Goal: Task Accomplishment & Management: Manage account settings

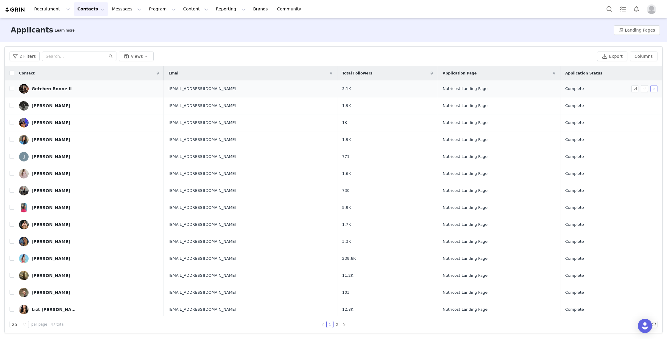
click at [656, 88] on button "button" at bounding box center [653, 88] width 7 height 7
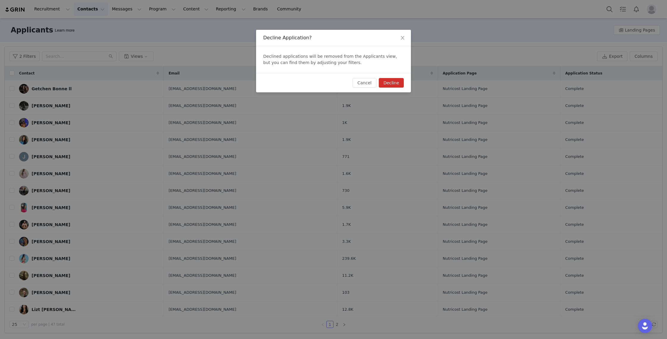
click at [387, 81] on button "Decline" at bounding box center [391, 83] width 25 height 10
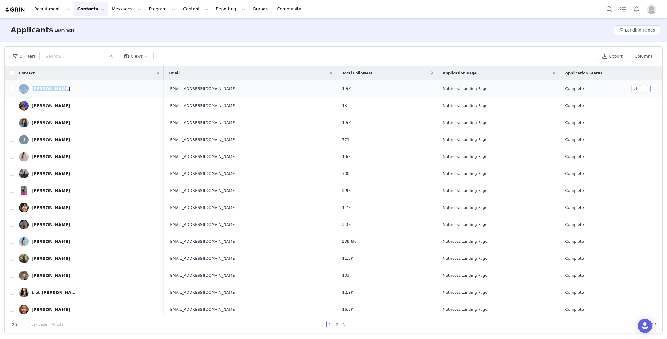
click at [652, 87] on button "button" at bounding box center [653, 88] width 7 height 7
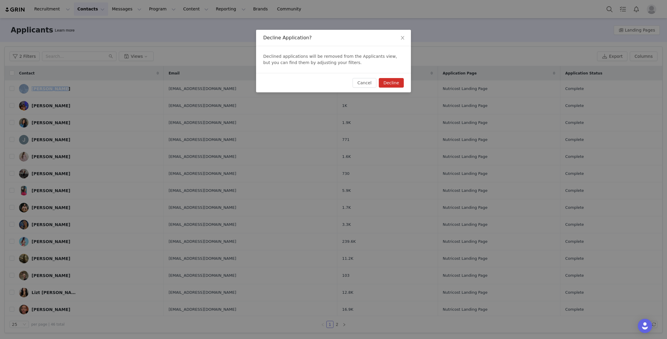
click at [397, 84] on button "Decline" at bounding box center [391, 83] width 25 height 10
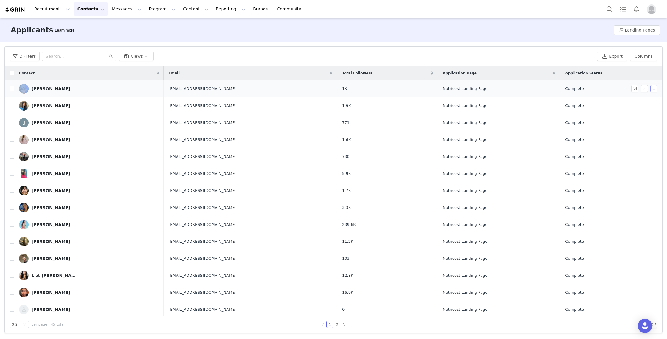
click at [653, 89] on button "button" at bounding box center [653, 88] width 7 height 7
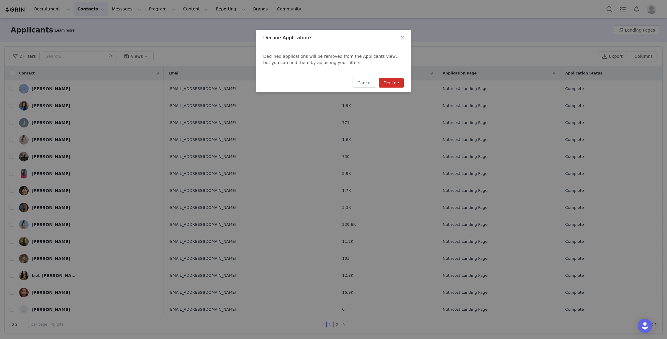
click at [387, 81] on button "Decline" at bounding box center [391, 83] width 25 height 10
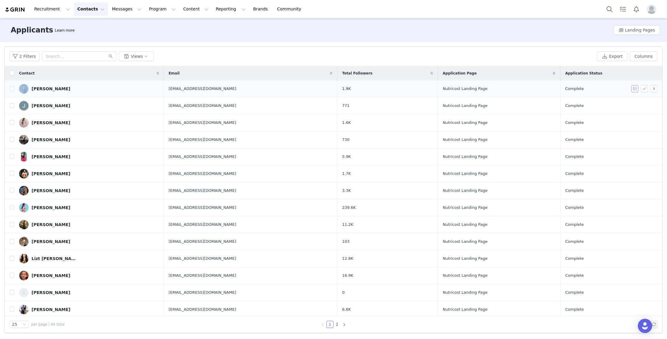
click at [635, 90] on button "button" at bounding box center [634, 88] width 7 height 7
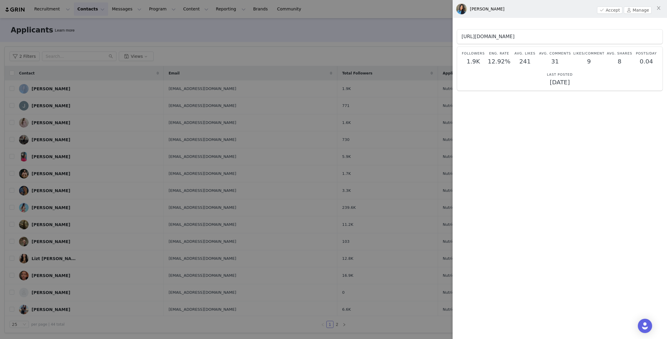
click at [514, 35] on link "https://www.instagram.com/len_bertot" at bounding box center [487, 37] width 53 height 6
click at [659, 7] on icon "icon: close" at bounding box center [658, 8] width 5 height 5
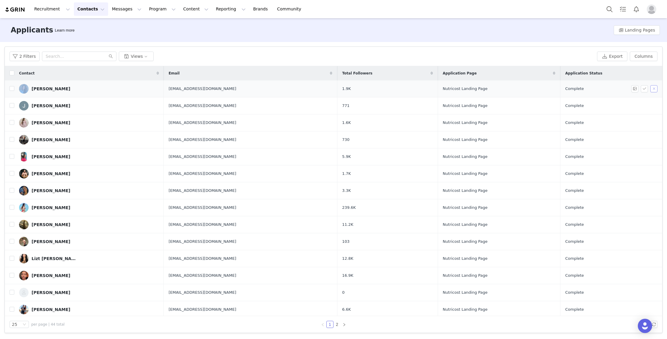
click at [653, 88] on button "button" at bounding box center [653, 88] width 7 height 7
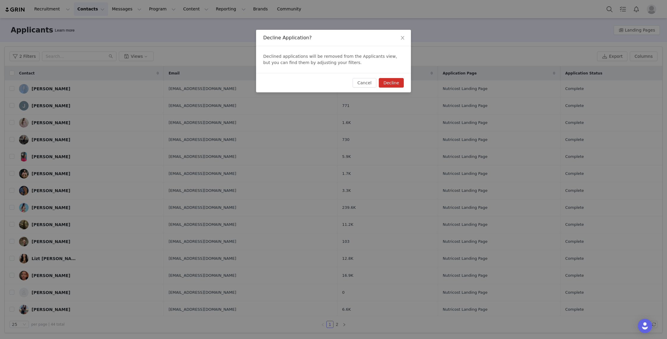
click at [388, 82] on button "Decline" at bounding box center [391, 83] width 25 height 10
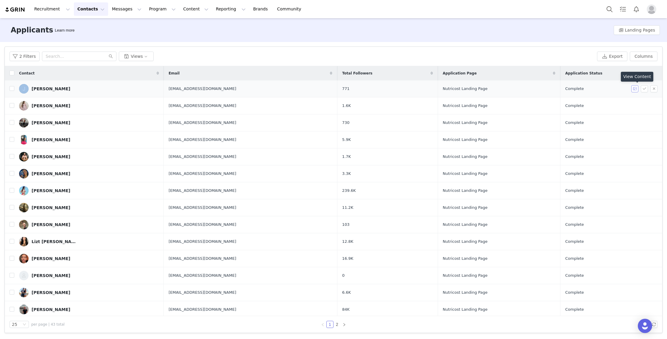
click at [635, 88] on button "button" at bounding box center [634, 88] width 7 height 7
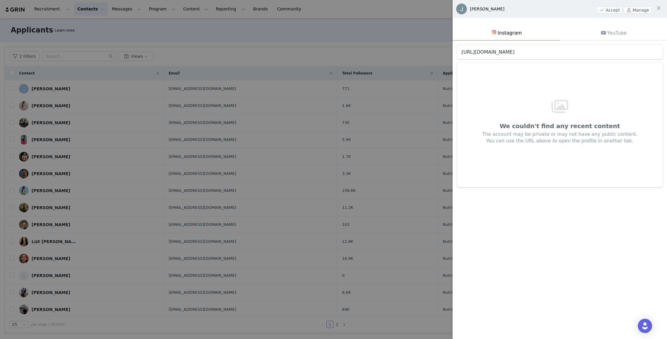
click at [514, 52] on link "https://www.instagram.com/jack_nov24" at bounding box center [487, 52] width 53 height 6
click at [659, 8] on icon "icon: close" at bounding box center [658, 8] width 5 height 5
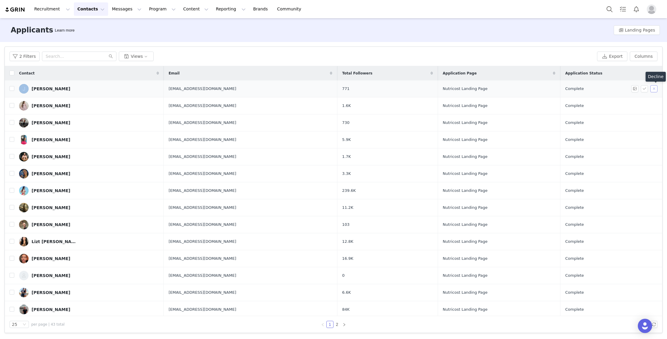
click at [655, 90] on button "button" at bounding box center [653, 88] width 7 height 7
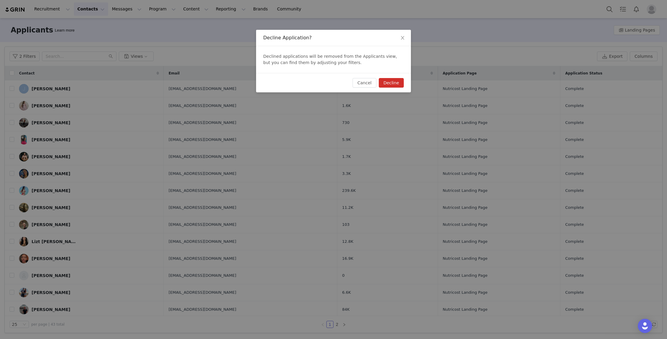
click at [390, 81] on button "Decline" at bounding box center [391, 83] width 25 height 10
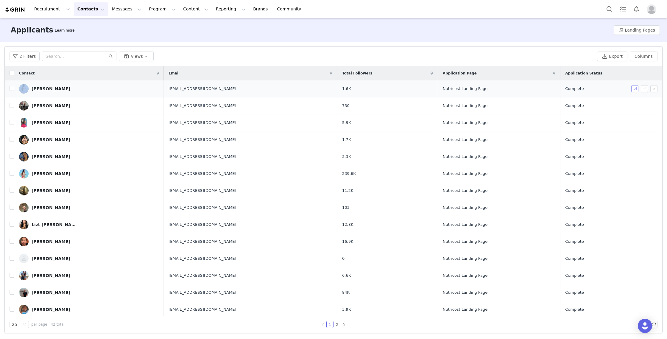
click at [635, 90] on button "button" at bounding box center [634, 88] width 7 height 7
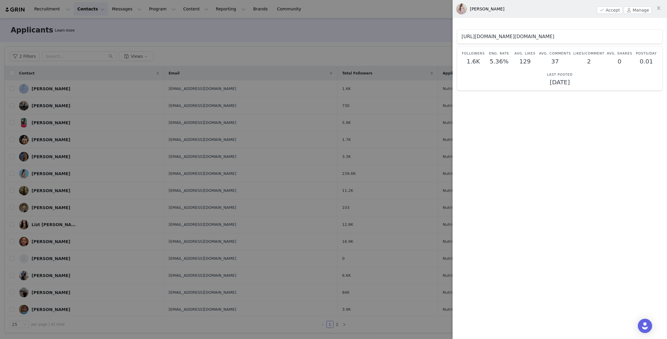
click at [509, 37] on link "https://www.instagram.com/karly.bc3" at bounding box center [507, 37] width 93 height 6
click at [389, 73] on div at bounding box center [333, 169] width 667 height 339
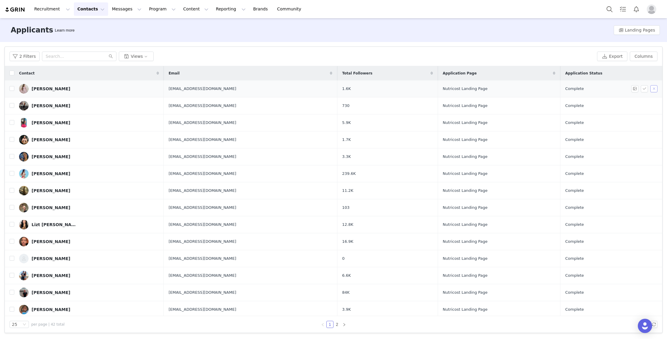
click at [654, 87] on button "button" at bounding box center [653, 88] width 7 height 7
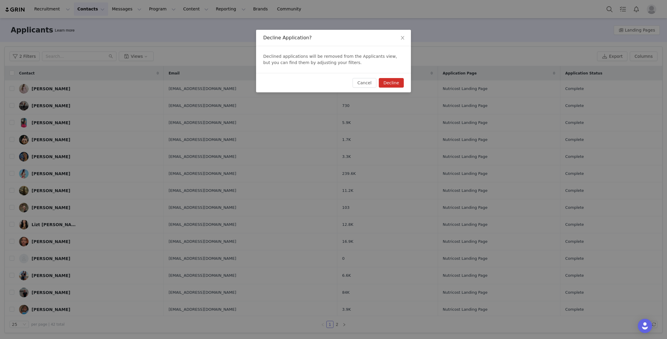
click at [389, 84] on button "Decline" at bounding box center [391, 83] width 25 height 10
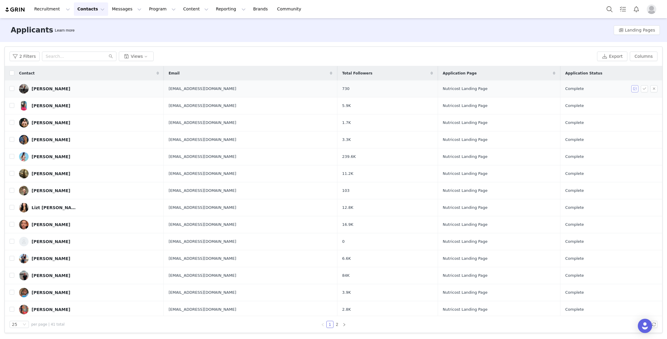
click at [634, 86] on button "button" at bounding box center [634, 88] width 7 height 7
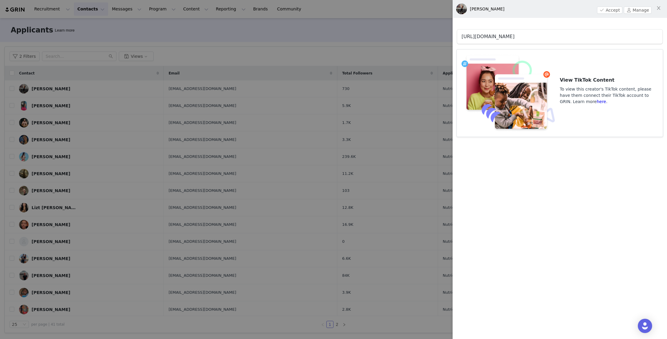
click at [491, 37] on link "https://www.tiktok.com/@drmolly_md" at bounding box center [487, 37] width 53 height 6
click at [364, 60] on div at bounding box center [333, 169] width 667 height 339
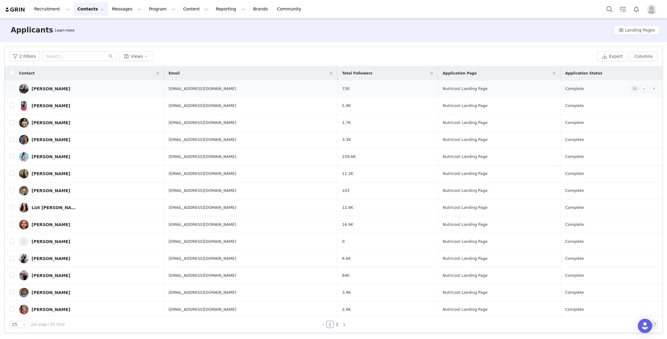
click at [46, 87] on div "Molly Greenwade" at bounding box center [51, 88] width 39 height 5
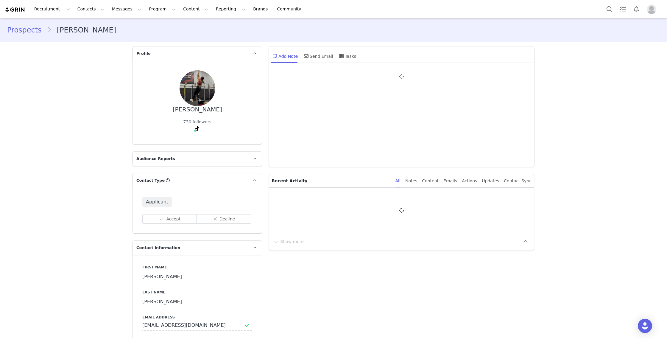
type input "+1 ([GEOGRAPHIC_DATA])"
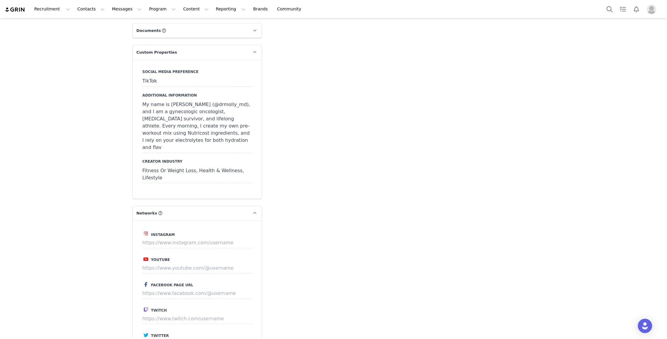
scroll to position [545, 0]
click at [175, 124] on div "My name is Dr. Molly Greenwade (@drmolly_md), and I am a gynecologic oncologist…" at bounding box center [197, 125] width 110 height 53
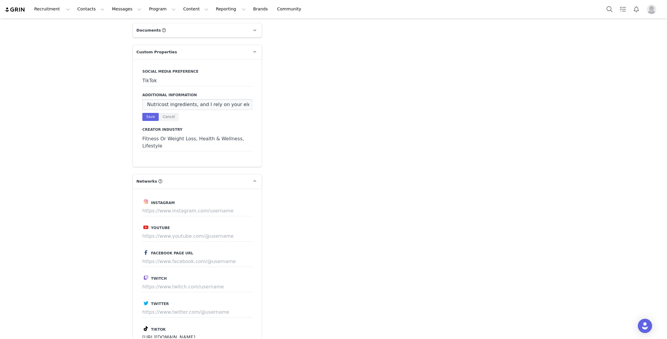
scroll to position [0, 445]
click at [167, 113] on button "Cancel" at bounding box center [169, 117] width 20 height 8
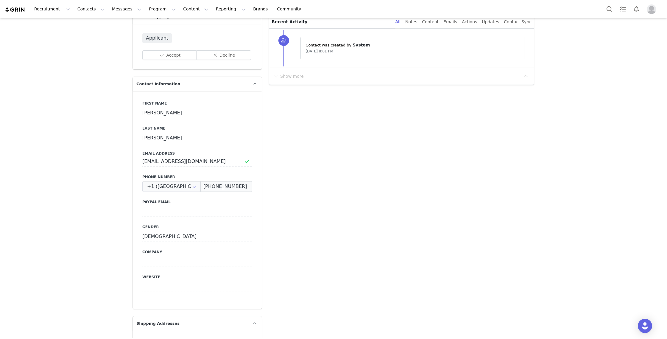
scroll to position [0, 0]
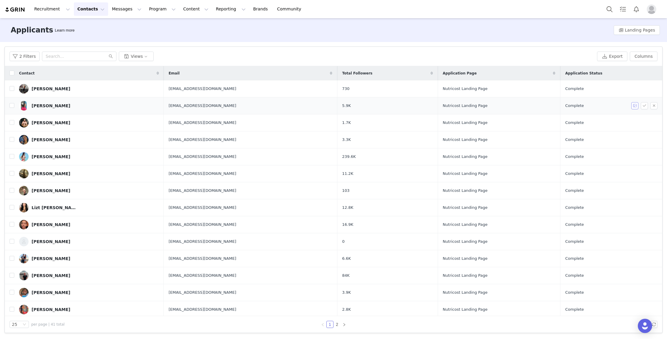
click at [634, 105] on button "button" at bounding box center [634, 105] width 7 height 7
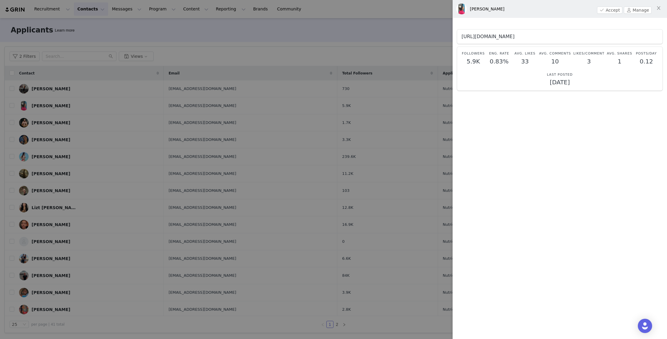
click at [500, 37] on link "https://www.instagram.com/nath_art1" at bounding box center [487, 37] width 53 height 6
click at [368, 127] on div at bounding box center [333, 169] width 667 height 339
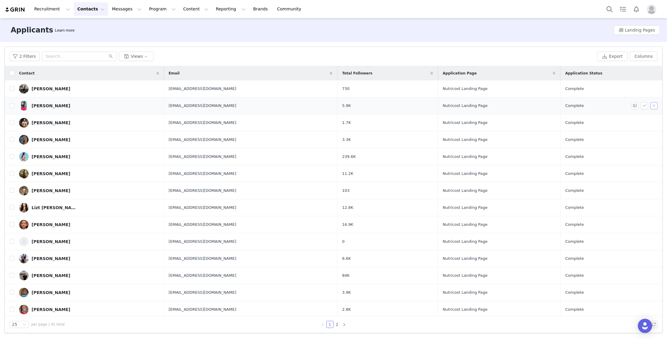
click at [651, 105] on button "button" at bounding box center [653, 105] width 7 height 7
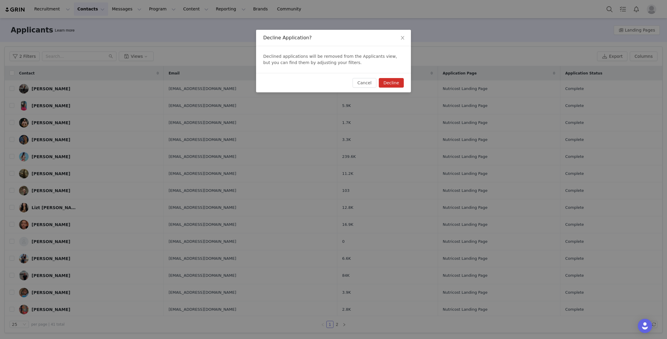
click at [395, 83] on button "Decline" at bounding box center [391, 83] width 25 height 10
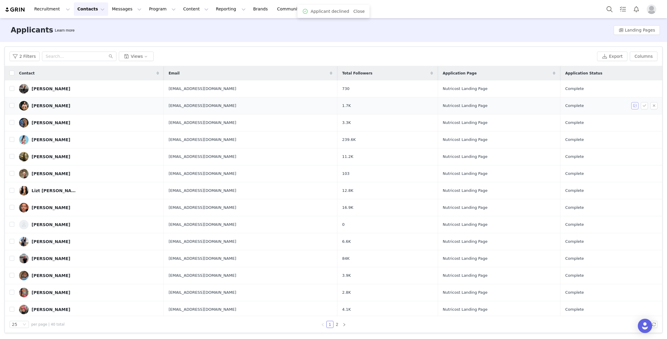
click at [633, 106] on button "button" at bounding box center [634, 105] width 7 height 7
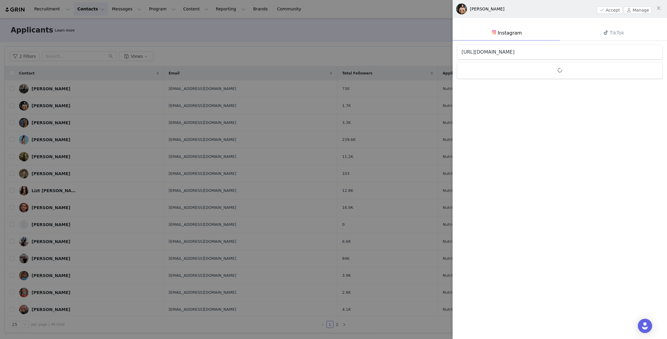
click at [514, 51] on link "https://www.instagram.com/legendaryleager" at bounding box center [487, 52] width 53 height 6
click at [392, 60] on div at bounding box center [333, 169] width 667 height 339
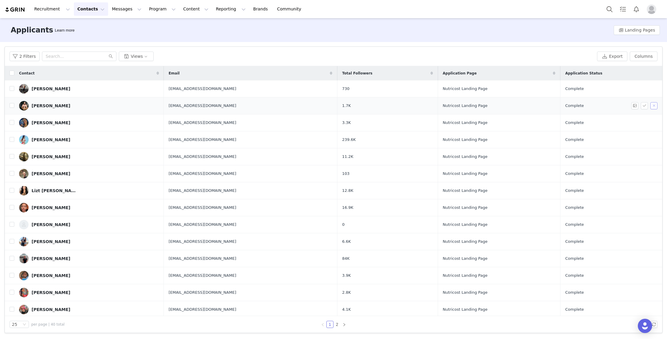
click at [654, 105] on button "button" at bounding box center [653, 105] width 7 height 7
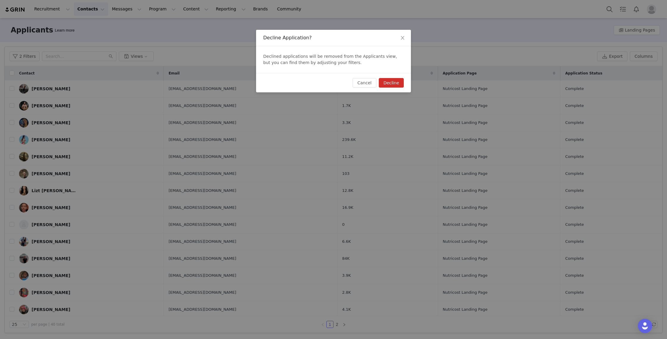
click at [386, 82] on button "Decline" at bounding box center [391, 83] width 25 height 10
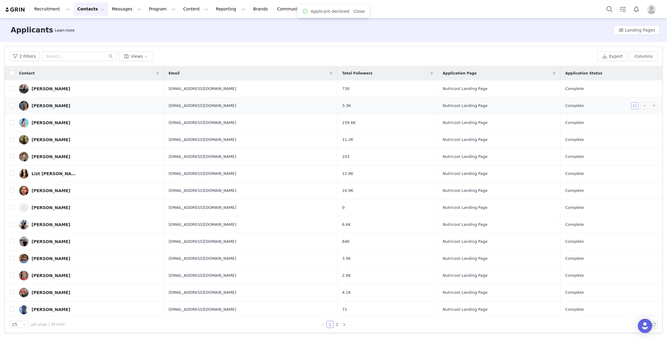
click at [633, 107] on button "button" at bounding box center [634, 105] width 7 height 7
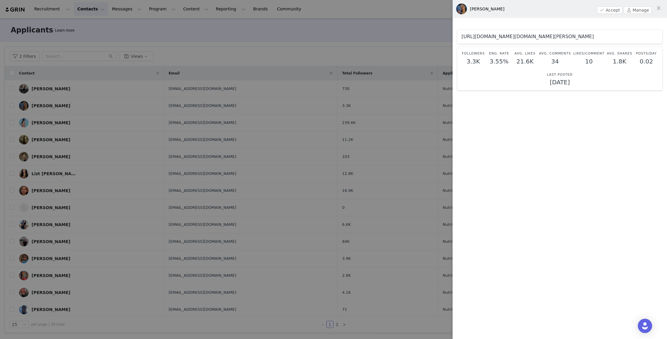
click at [503, 36] on link "https://www.instagram.com/karlita.carralero" at bounding box center [527, 37] width 132 height 6
click at [309, 103] on div at bounding box center [333, 169] width 667 height 339
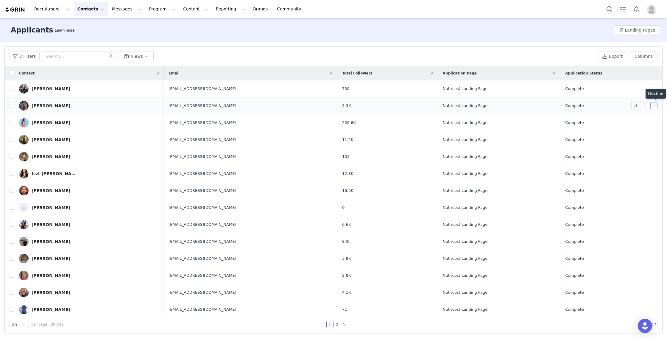
click at [655, 106] on button "button" at bounding box center [653, 105] width 7 height 7
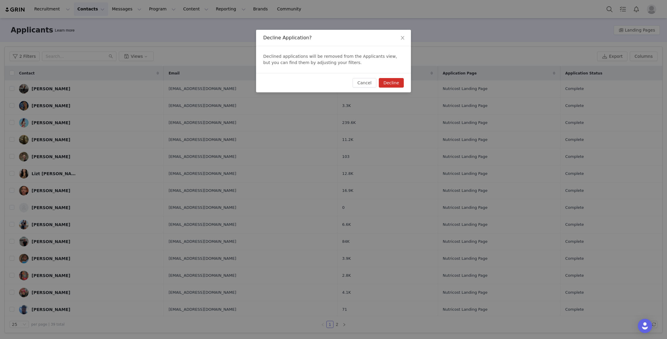
click at [383, 84] on button "Decline" at bounding box center [391, 83] width 25 height 10
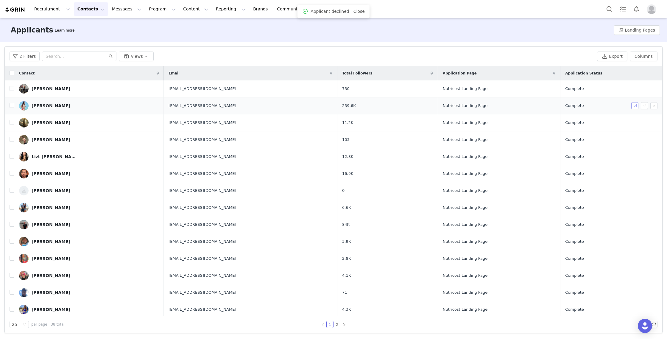
click at [636, 105] on button "button" at bounding box center [634, 105] width 7 height 7
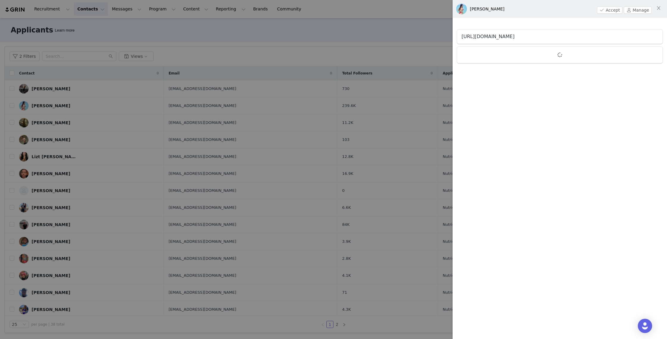
click at [496, 36] on link "https://www.instagram.com/dayi_glez_" at bounding box center [487, 37] width 53 height 6
click at [656, 8] on icon "icon: close" at bounding box center [658, 8] width 5 height 5
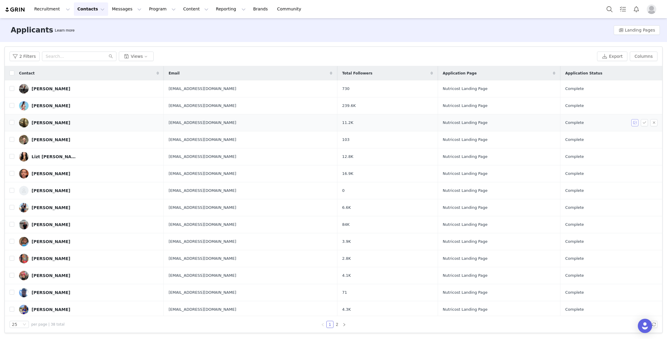
click at [634, 122] on button "button" at bounding box center [634, 122] width 7 height 7
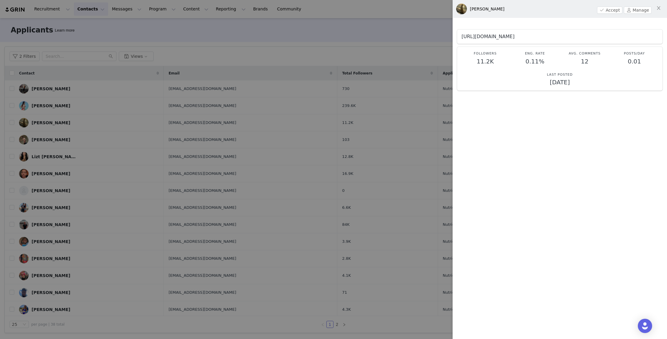
click at [481, 38] on link "https://www.instagram.com/___samm1_" at bounding box center [487, 37] width 53 height 6
click at [659, 8] on icon "icon: close" at bounding box center [658, 8] width 5 height 5
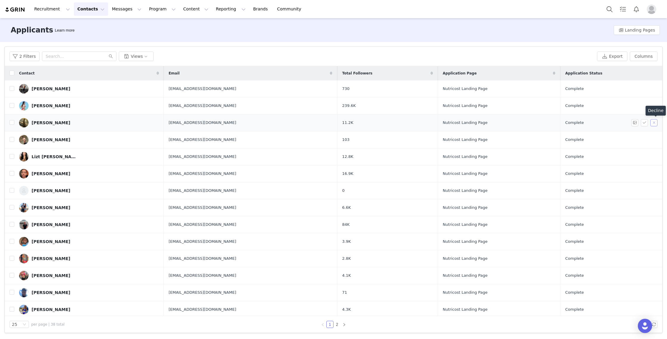
click at [652, 123] on button "button" at bounding box center [653, 122] width 7 height 7
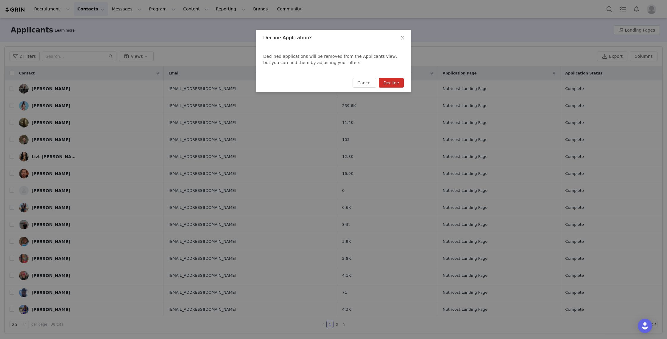
click at [388, 83] on button "Decline" at bounding box center [391, 83] width 25 height 10
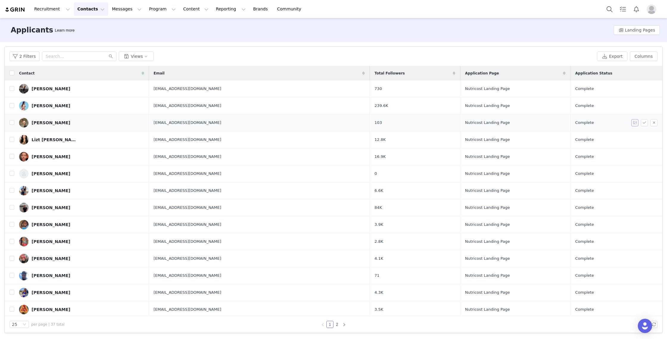
click at [633, 123] on button "button" at bounding box center [634, 122] width 7 height 7
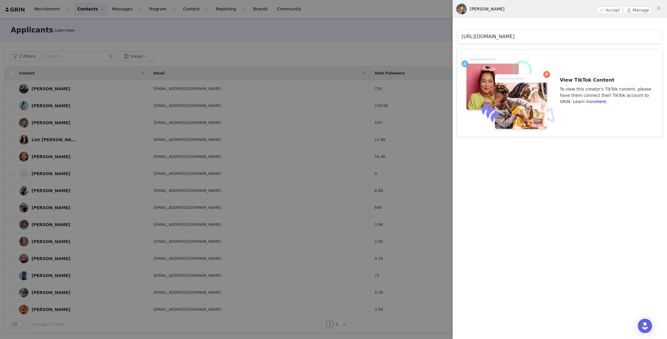
click at [500, 34] on link "https://www.tiktok.com/@__rombus" at bounding box center [487, 37] width 53 height 6
click at [658, 7] on icon "icon: close" at bounding box center [658, 8] width 5 height 5
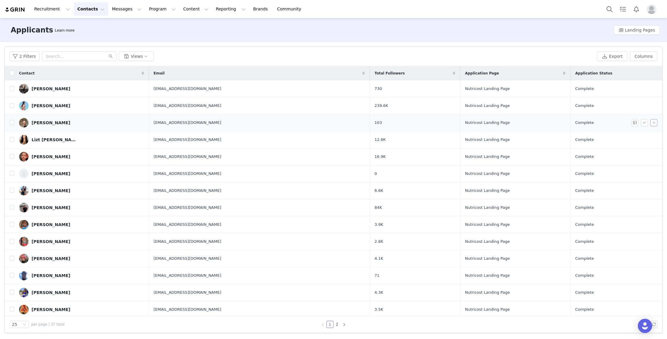
click at [652, 123] on button "button" at bounding box center [653, 122] width 7 height 7
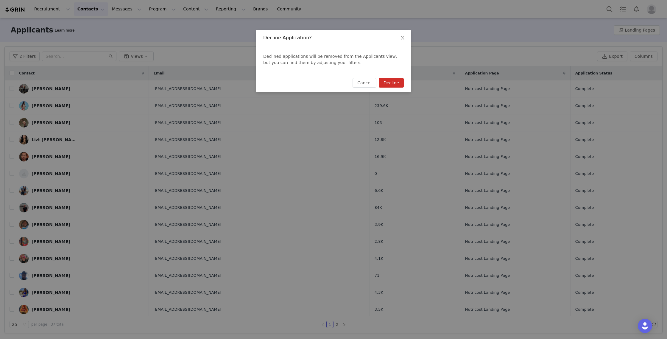
click at [393, 83] on button "Decline" at bounding box center [391, 83] width 25 height 10
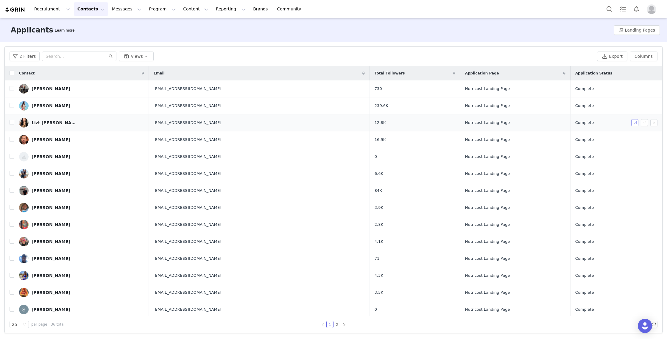
click at [634, 123] on button "button" at bounding box center [634, 122] width 7 height 7
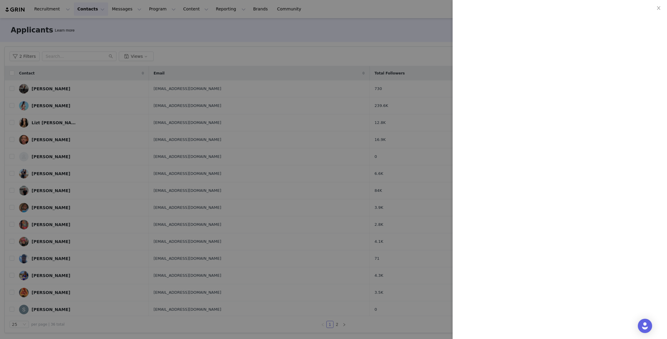
scroll to position [823, 0]
click at [412, 67] on div at bounding box center [333, 169] width 667 height 339
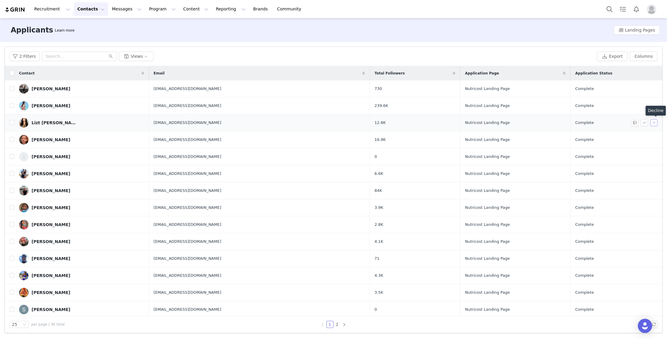
click at [654, 125] on button "button" at bounding box center [653, 122] width 7 height 7
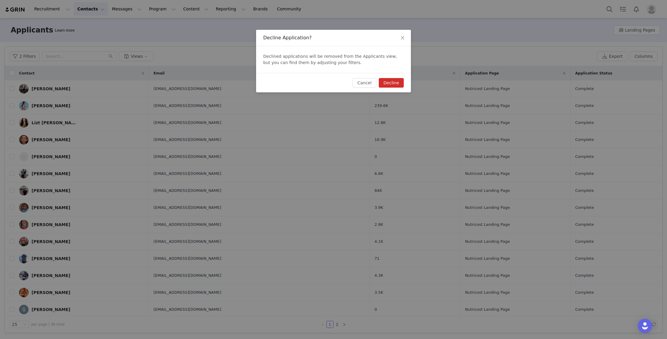
click at [388, 84] on button "Decline" at bounding box center [391, 83] width 25 height 10
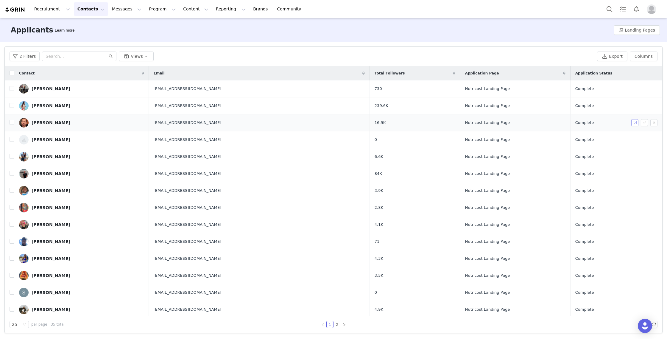
click at [633, 122] on button "button" at bounding box center [634, 122] width 7 height 7
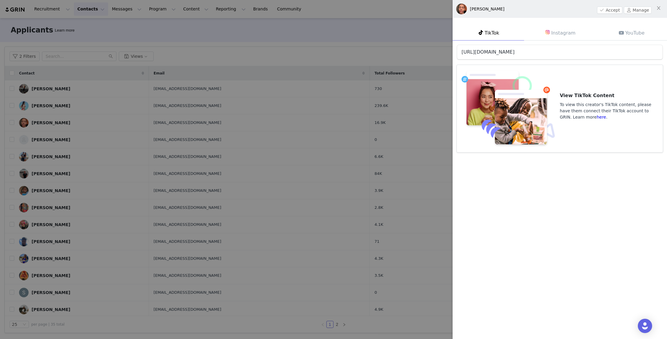
click at [514, 49] on link "https://www.tiktok.com/@richonrisks" at bounding box center [487, 52] width 53 height 6
click at [658, 7] on icon "icon: close" at bounding box center [658, 8] width 5 height 5
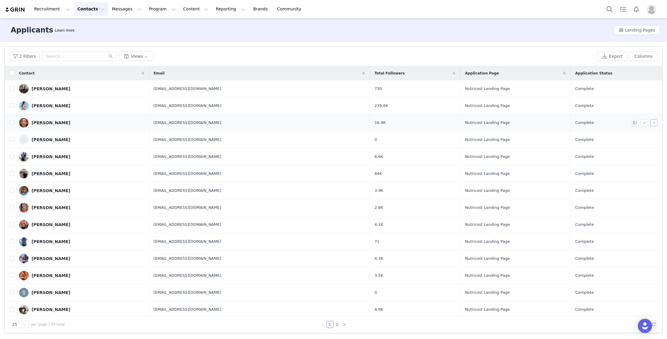
click at [654, 122] on button "button" at bounding box center [653, 122] width 7 height 7
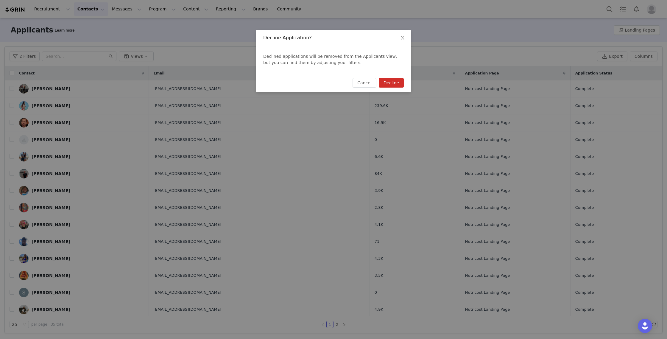
click at [395, 84] on button "Decline" at bounding box center [391, 83] width 25 height 10
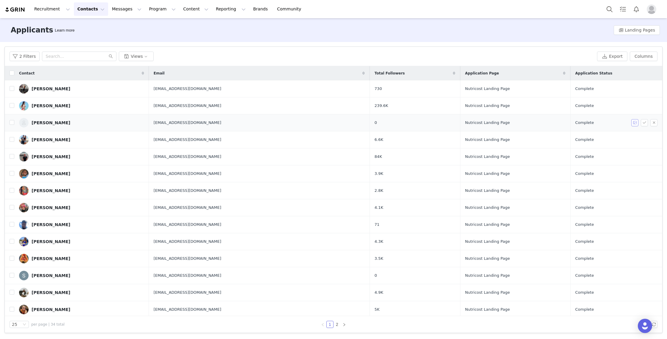
click at [635, 122] on button "button" at bounding box center [634, 122] width 7 height 7
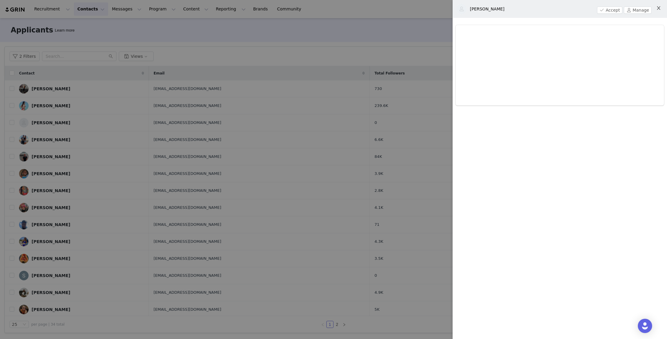
click at [659, 7] on icon "icon: close" at bounding box center [657, 8] width 3 height 4
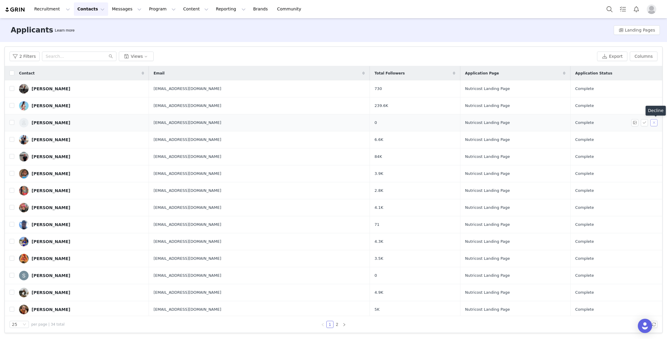
click at [655, 123] on button "button" at bounding box center [653, 122] width 7 height 7
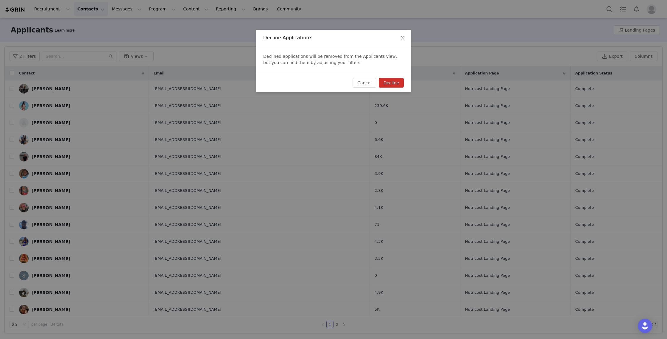
click at [392, 83] on button "Decline" at bounding box center [391, 83] width 25 height 10
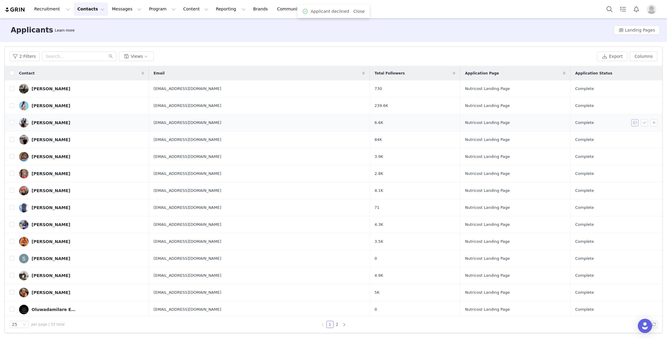
click at [633, 122] on button "button" at bounding box center [634, 122] width 7 height 7
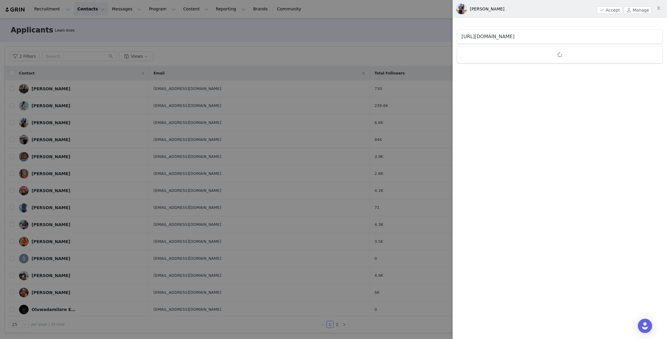
click at [514, 37] on link "https://www.instagram.com/stavrosjk" at bounding box center [487, 37] width 53 height 6
click at [118, 99] on div at bounding box center [333, 169] width 667 height 339
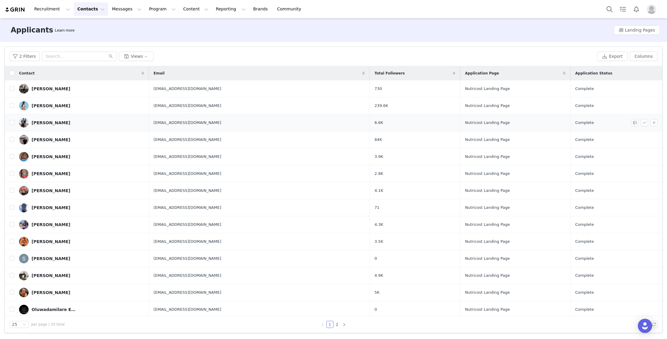
click at [51, 122] on div "Stavros Kalogirou" at bounding box center [51, 122] width 39 height 5
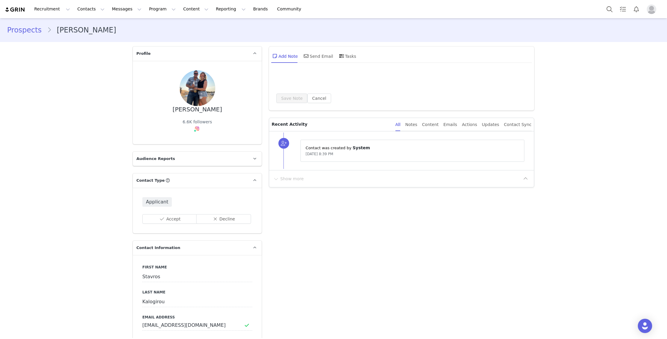
type input "+1 ([GEOGRAPHIC_DATA])"
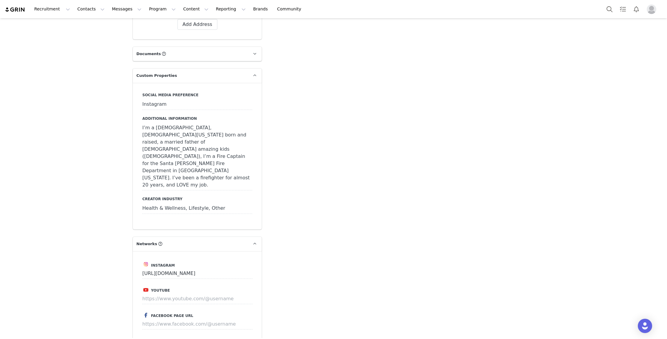
scroll to position [522, 0]
click at [229, 152] on div "I’m a 49 year old, Northern California born and raised, a married father of 4 a…" at bounding box center [197, 156] width 110 height 68
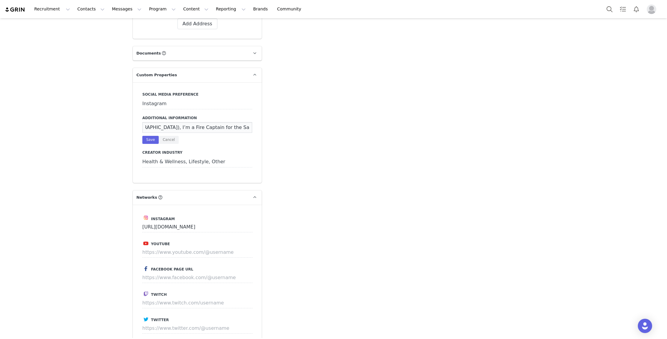
scroll to position [0, 428]
click at [54, 123] on div "Prospects Stavros Kalogirou Profile Stavros Kalogirou 6.6K followers Audience R…" at bounding box center [333, 97] width 667 height 1203
click at [168, 136] on button "Cancel" at bounding box center [169, 140] width 20 height 8
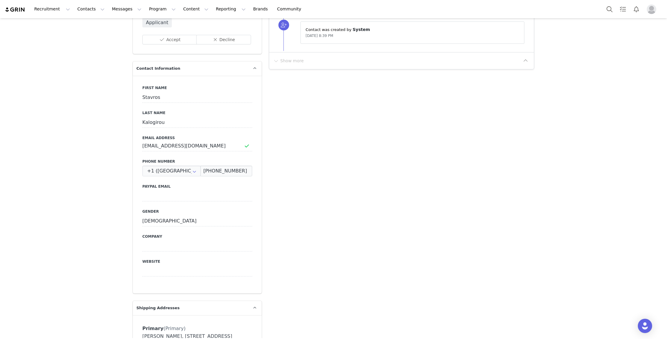
scroll to position [0, 0]
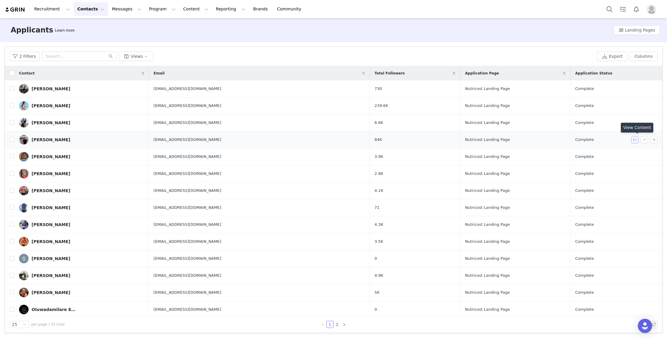
click at [636, 140] on button "button" at bounding box center [634, 139] width 7 height 7
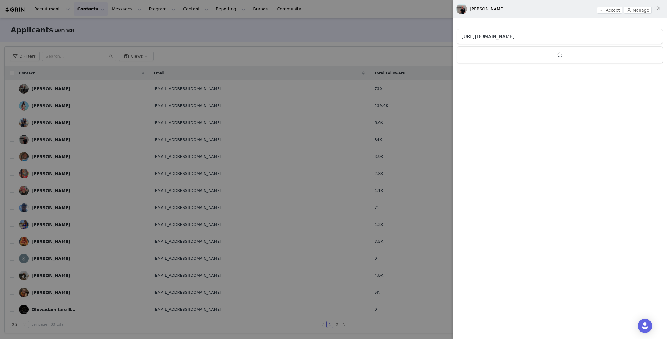
click at [514, 38] on link "https://www.instagram.com/richardboyhm" at bounding box center [487, 37] width 53 height 6
click at [121, 90] on div at bounding box center [333, 169] width 667 height 339
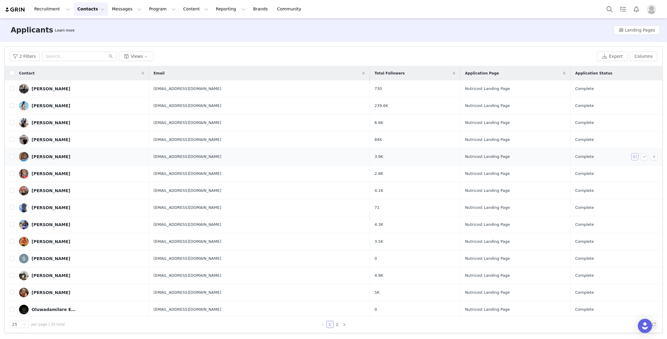
click at [634, 155] on button "button" at bounding box center [634, 156] width 7 height 7
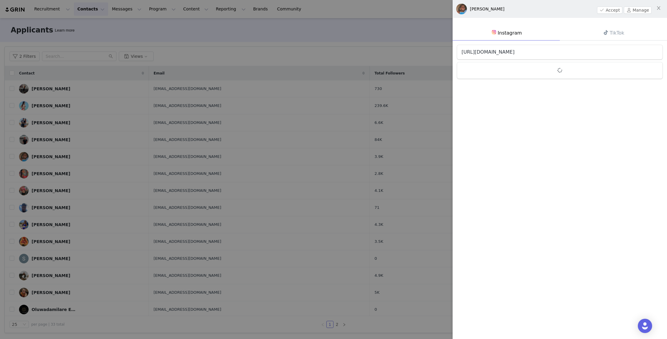
click at [514, 53] on link "https://www.instagram.com/tahliamarara" at bounding box center [487, 52] width 53 height 6
click at [56, 152] on div at bounding box center [333, 169] width 667 height 339
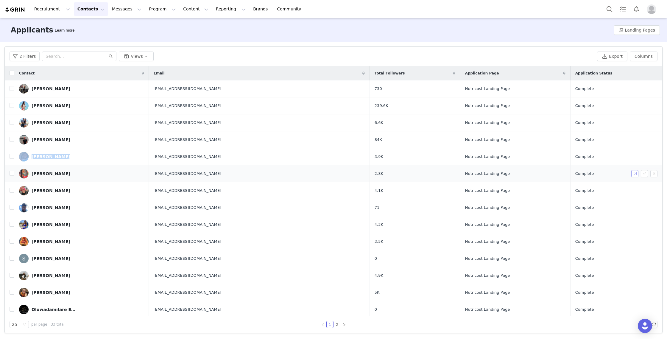
click at [631, 172] on button "button" at bounding box center [634, 173] width 7 height 7
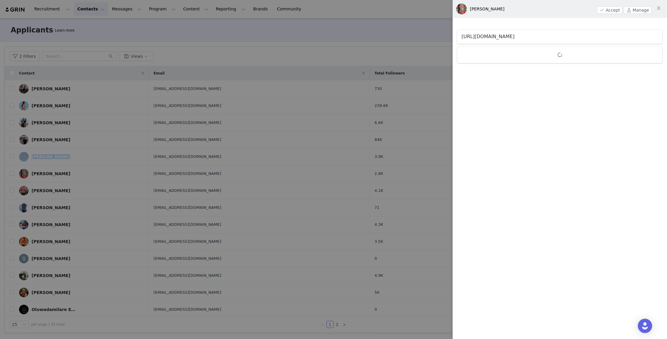
click at [501, 37] on link "https://www.instagram.com/dgro39" at bounding box center [487, 37] width 53 height 6
click at [118, 187] on div at bounding box center [333, 169] width 667 height 339
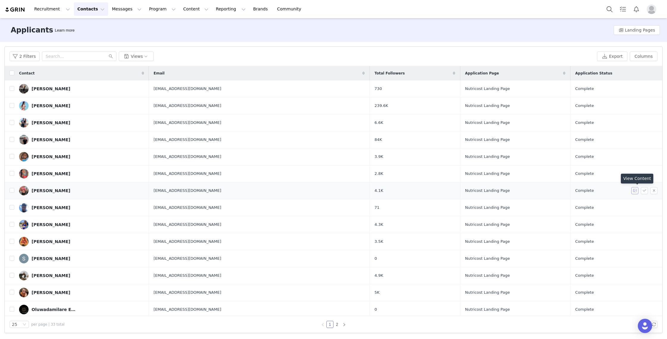
click at [631, 191] on button "button" at bounding box center [634, 190] width 7 height 7
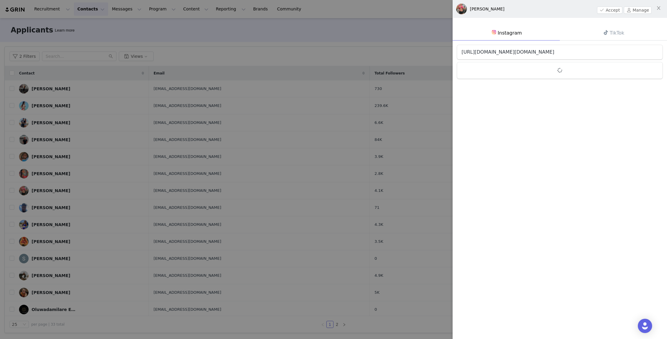
click at [523, 51] on link "https://www.instagram.com/kimfit.ifbbpro47_" at bounding box center [507, 52] width 93 height 6
click at [113, 208] on div at bounding box center [333, 169] width 667 height 339
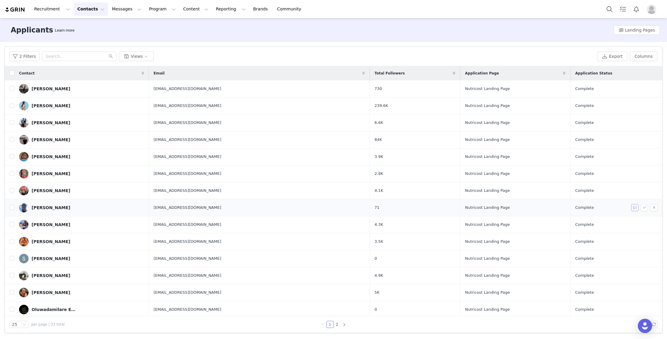
click at [633, 207] on button "button" at bounding box center [634, 207] width 7 height 7
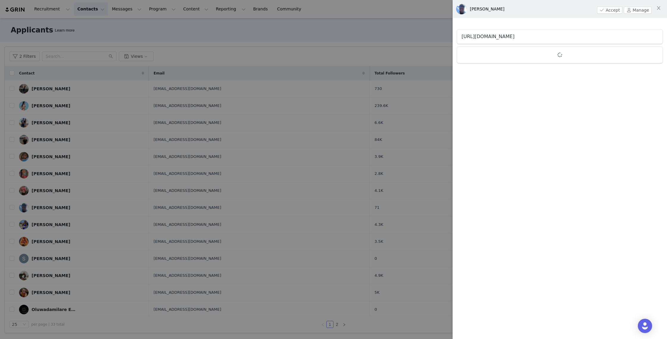
click at [496, 36] on link "https://www.instagram.com/ironmansdaddy" at bounding box center [487, 37] width 53 height 6
click at [262, 155] on div at bounding box center [333, 169] width 667 height 339
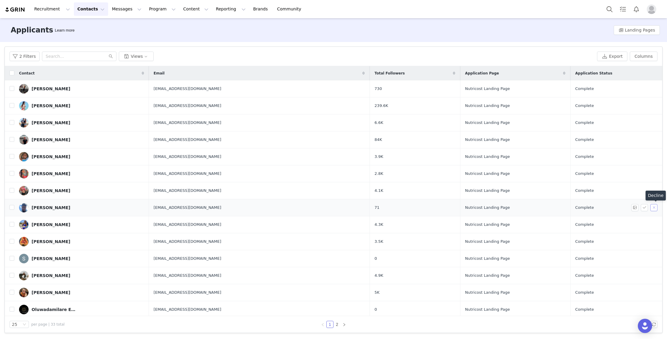
click at [654, 207] on button "button" at bounding box center [653, 207] width 7 height 7
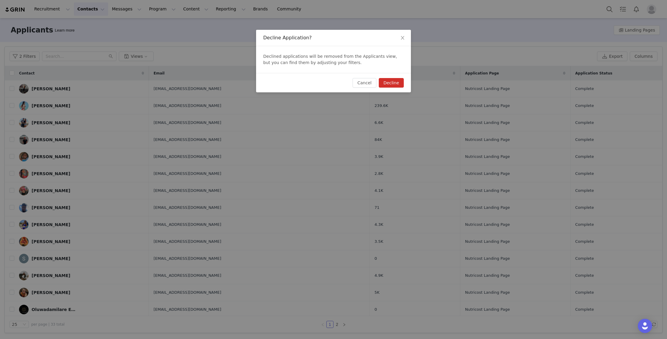
click at [384, 83] on button "Decline" at bounding box center [391, 83] width 25 height 10
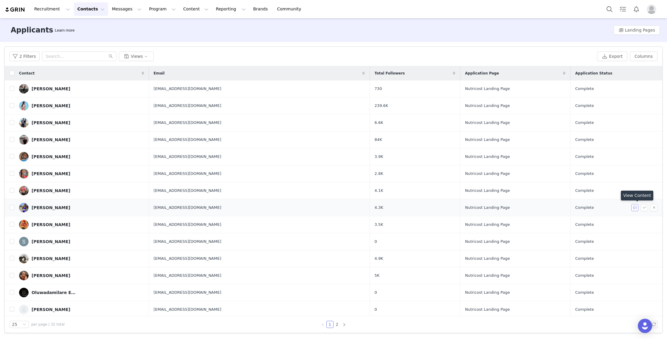
click at [633, 207] on button "button" at bounding box center [634, 207] width 7 height 7
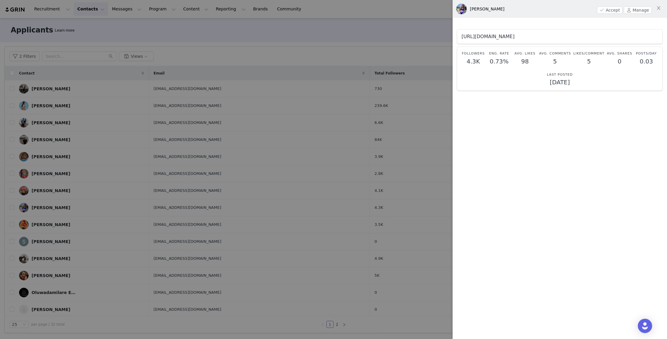
click at [514, 35] on link "https://www.instagram.com/raising_them_wild" at bounding box center [487, 37] width 53 height 6
click at [100, 211] on div at bounding box center [333, 169] width 667 height 339
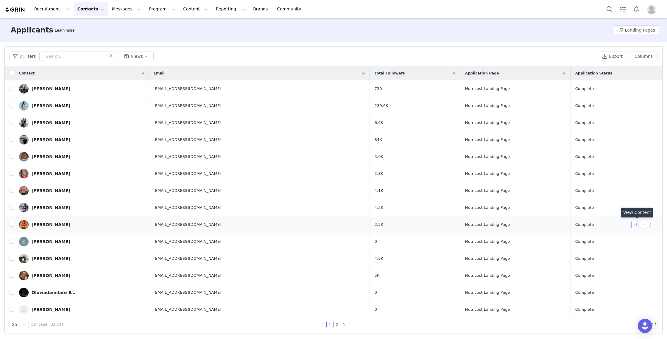
click at [633, 223] on button "button" at bounding box center [634, 224] width 7 height 7
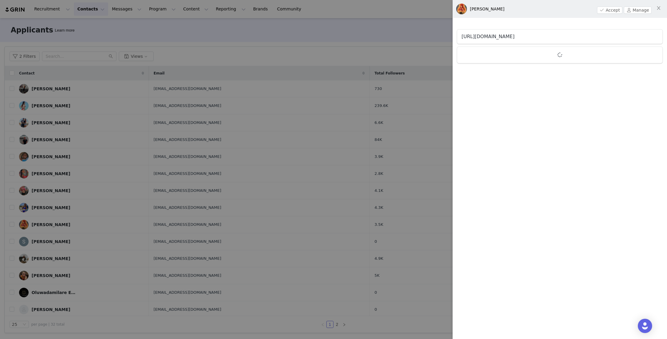
click at [514, 35] on link "https://www.instagram.com/pelinegra_pr" at bounding box center [487, 37] width 53 height 6
click at [658, 7] on icon "icon: close" at bounding box center [658, 8] width 5 height 5
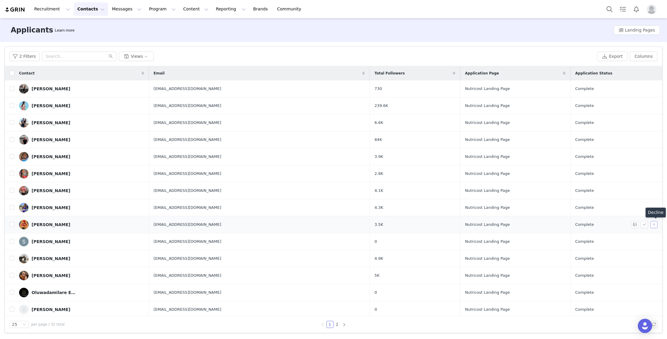
click at [652, 224] on button "button" at bounding box center [653, 224] width 7 height 7
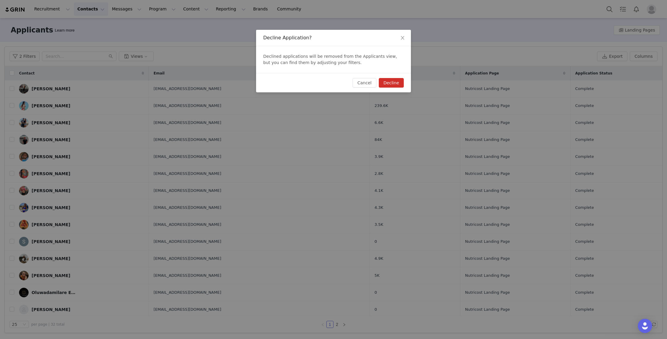
click at [388, 83] on button "Decline" at bounding box center [391, 83] width 25 height 10
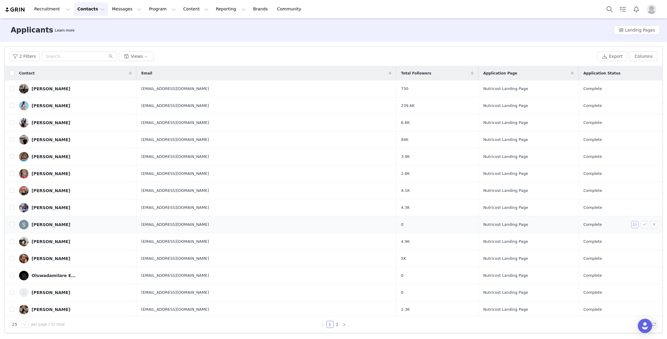
click at [634, 226] on button "button" at bounding box center [634, 224] width 7 height 7
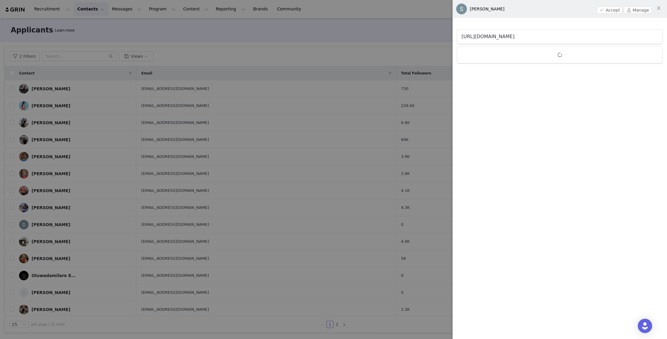
click at [514, 37] on link "https://youtube.com/@sandraremilien1880" at bounding box center [487, 37] width 53 height 6
click at [99, 218] on div at bounding box center [333, 169] width 667 height 339
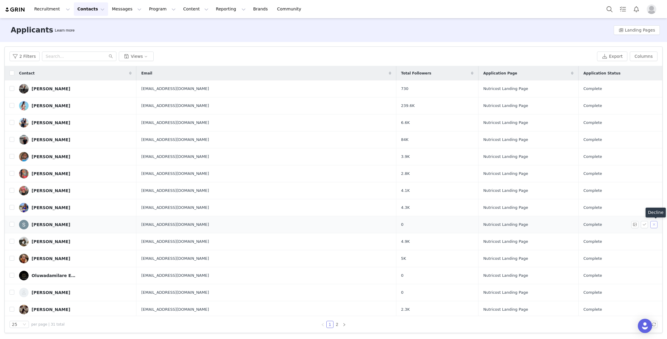
click at [653, 224] on button "button" at bounding box center [653, 224] width 7 height 7
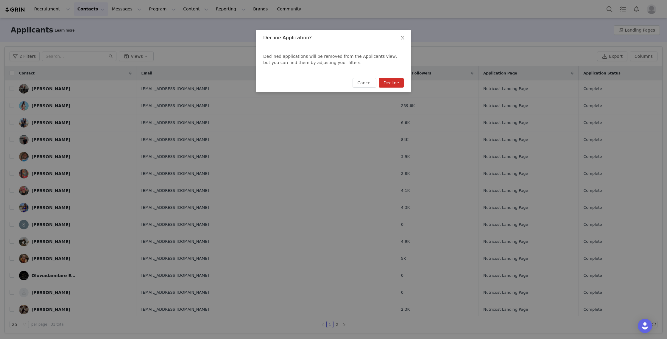
click at [388, 82] on button "Decline" at bounding box center [391, 83] width 25 height 10
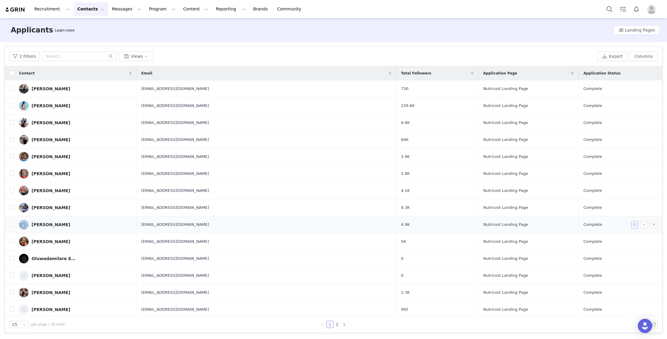
click at [635, 224] on button "button" at bounding box center [634, 224] width 7 height 7
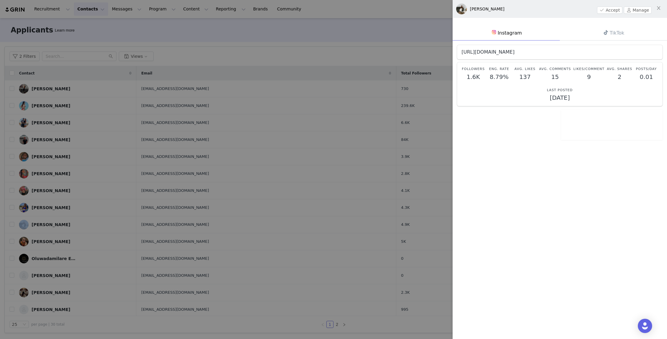
click at [505, 53] on link "https://www.instagram.com/emiilygomezz" at bounding box center [487, 52] width 53 height 6
click at [134, 145] on div at bounding box center [333, 169] width 667 height 339
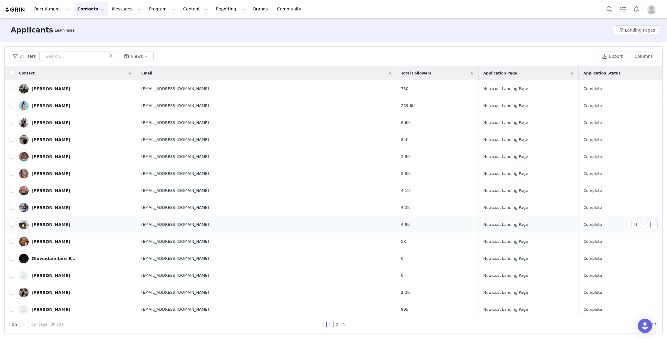
click at [652, 223] on button "button" at bounding box center [653, 224] width 7 height 7
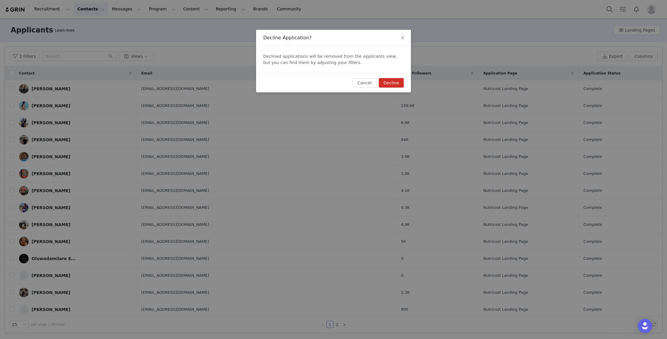
click at [391, 85] on button "Decline" at bounding box center [391, 83] width 25 height 10
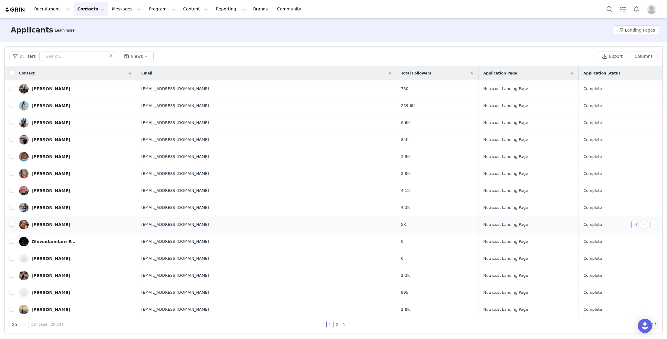
click at [633, 225] on button "button" at bounding box center [634, 224] width 7 height 7
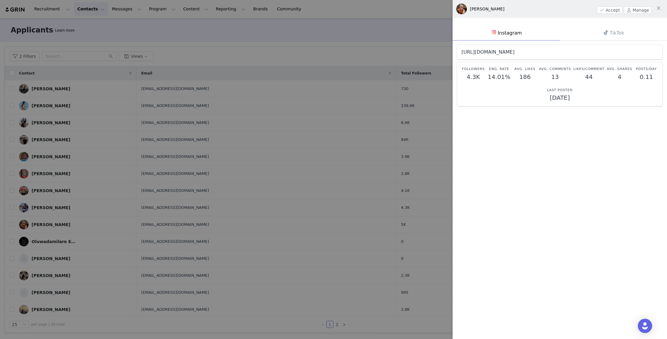
click at [514, 53] on link "https://www.instagram.com/graciedhyde" at bounding box center [487, 52] width 53 height 6
click at [116, 227] on div at bounding box center [333, 169] width 667 height 339
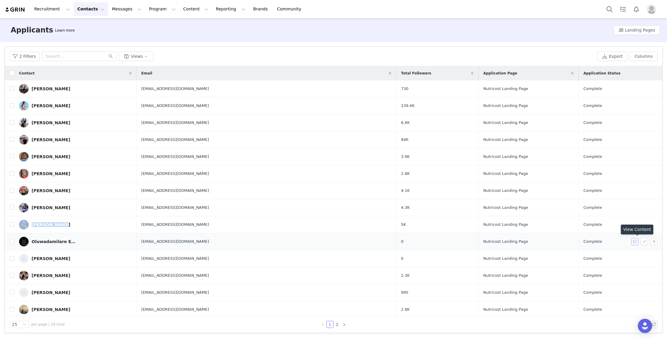
click at [634, 242] on button "button" at bounding box center [634, 241] width 7 height 7
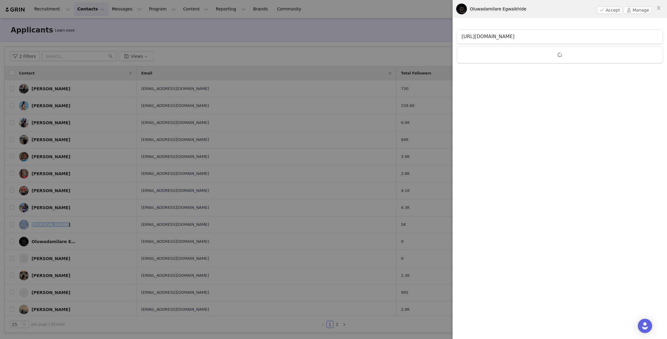
click at [502, 37] on link "https://www.instagram.com/tasti_eats" at bounding box center [487, 37] width 53 height 6
click at [74, 195] on div at bounding box center [333, 169] width 667 height 339
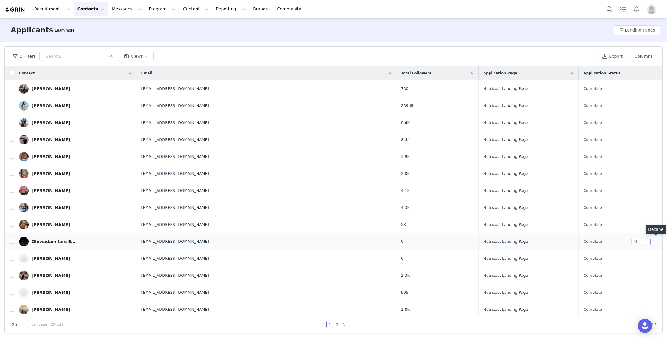
click at [653, 241] on button "button" at bounding box center [653, 241] width 7 height 7
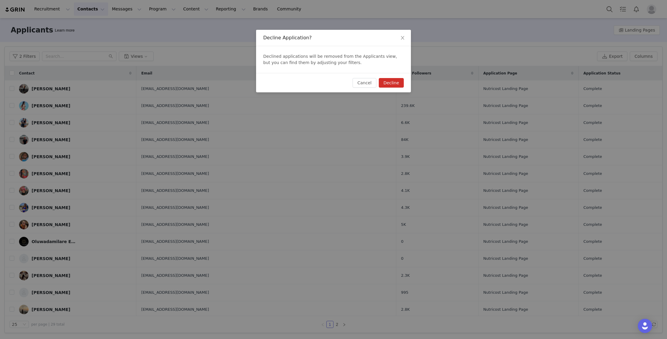
click at [388, 82] on button "Decline" at bounding box center [391, 83] width 25 height 10
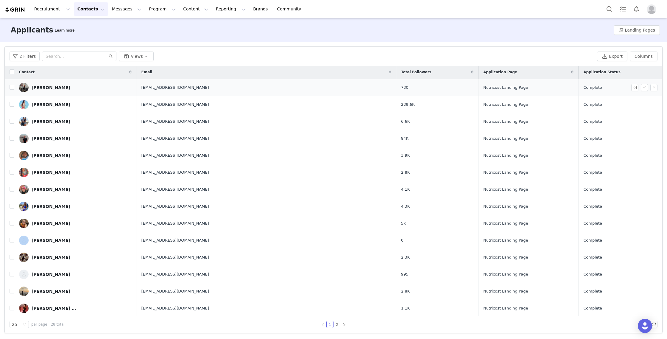
scroll to position [1, 0]
click at [632, 242] on button "button" at bounding box center [634, 240] width 7 height 7
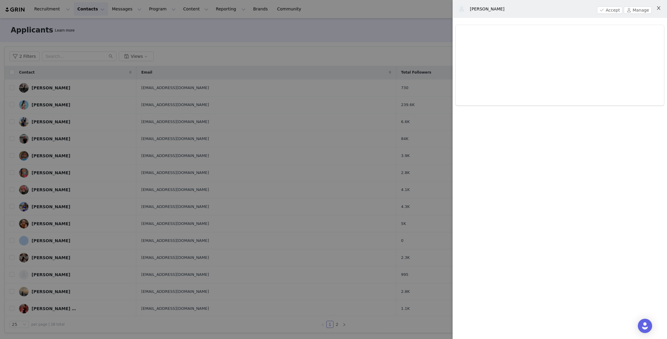
click at [657, 10] on icon "icon: close" at bounding box center [658, 8] width 5 height 5
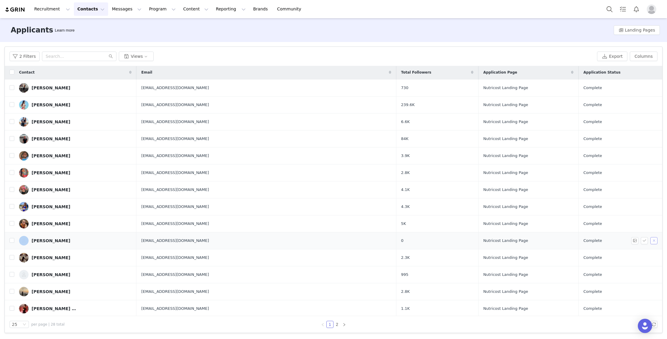
click at [654, 241] on button "button" at bounding box center [653, 240] width 7 height 7
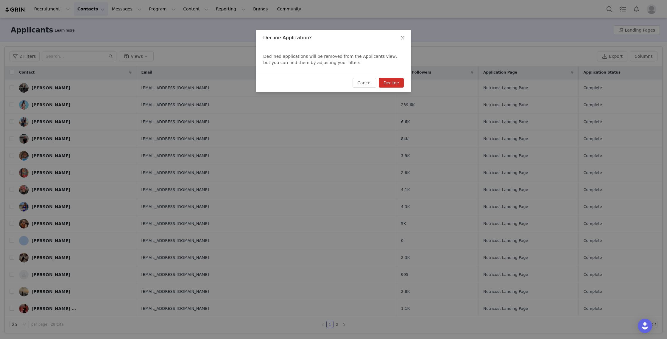
click at [390, 80] on button "Decline" at bounding box center [391, 83] width 25 height 10
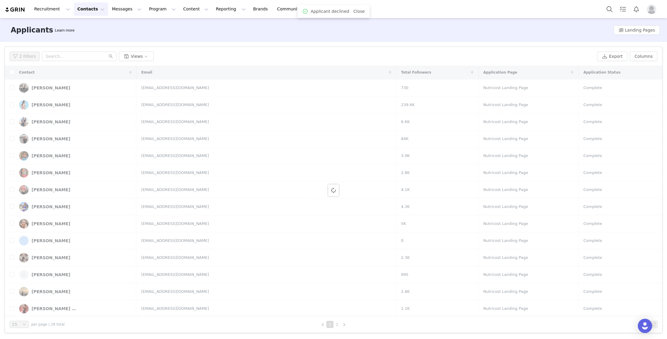
scroll to position [0, 0]
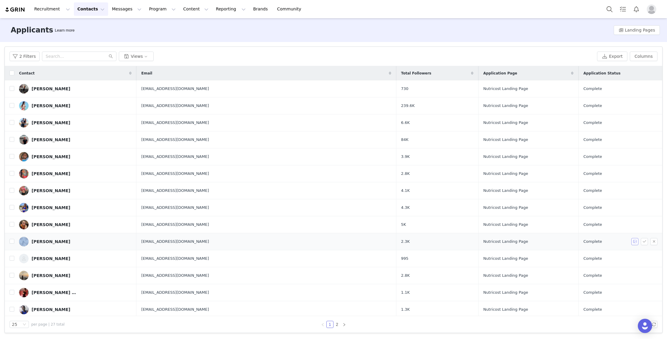
click at [633, 242] on button "button" at bounding box center [634, 241] width 7 height 7
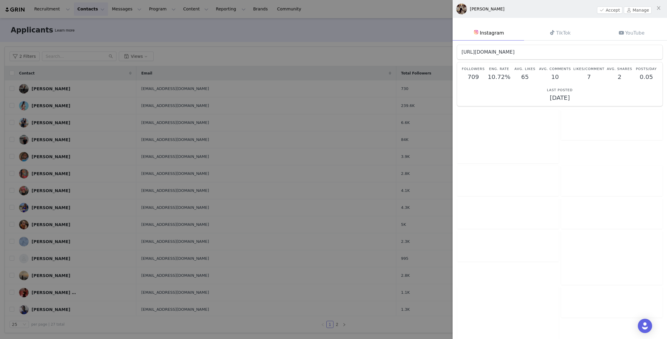
click at [511, 52] on link "https://www.instagram.com/gemarosario27" at bounding box center [487, 52] width 53 height 6
click at [365, 192] on div at bounding box center [333, 169] width 667 height 339
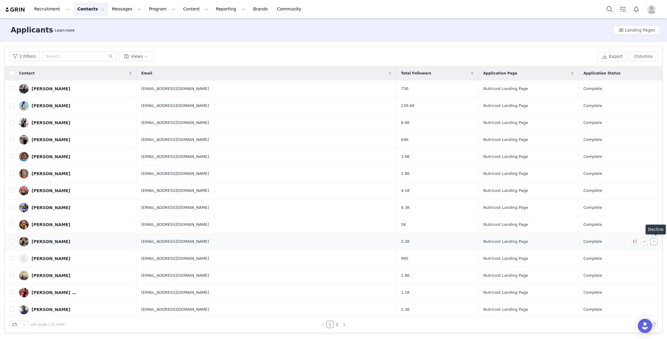
click at [652, 241] on button "button" at bounding box center [653, 241] width 7 height 7
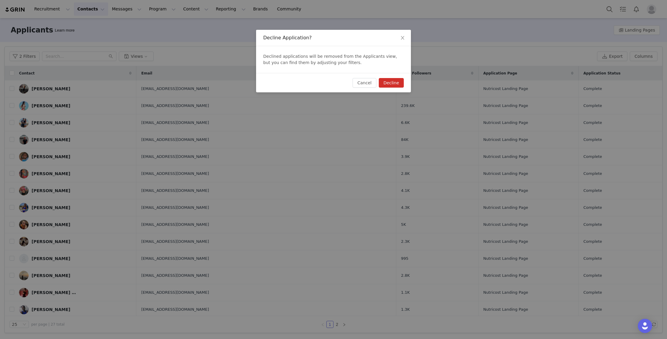
click at [386, 82] on button "Decline" at bounding box center [391, 83] width 25 height 10
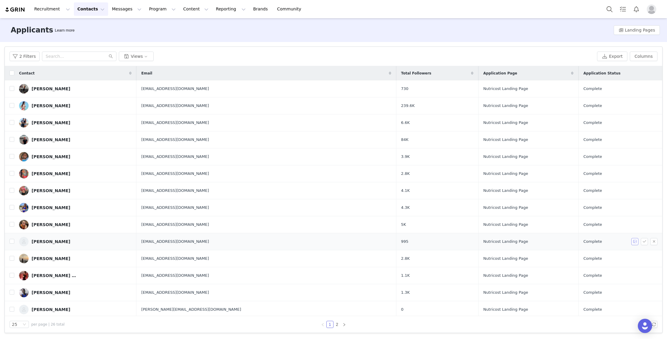
click at [636, 242] on button "button" at bounding box center [634, 241] width 7 height 7
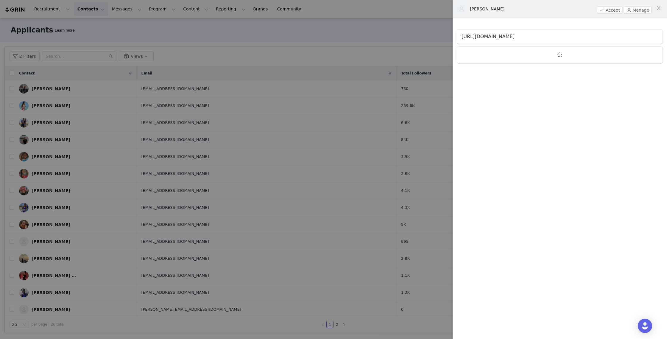
click at [483, 38] on link "https://www.instagram.com/jdkohr.3" at bounding box center [487, 37] width 53 height 6
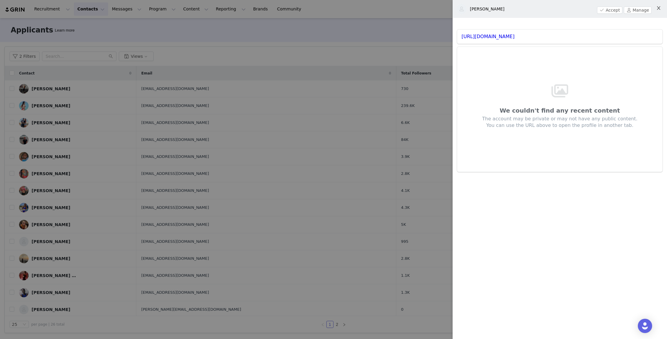
click at [657, 10] on icon "icon: close" at bounding box center [658, 8] width 5 height 5
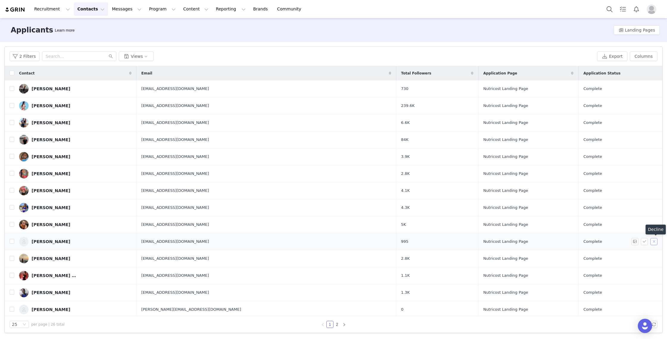
click at [653, 241] on button "button" at bounding box center [653, 241] width 7 height 7
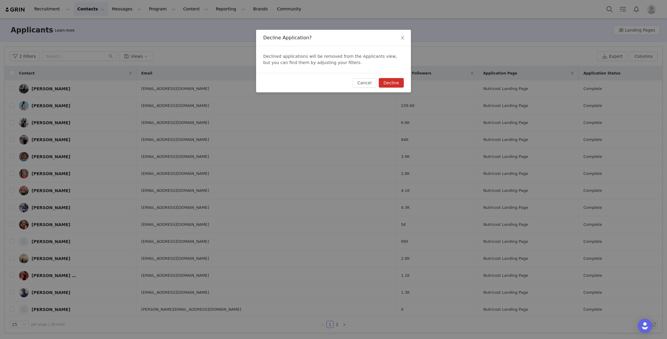
click at [388, 82] on button "Decline" at bounding box center [391, 83] width 25 height 10
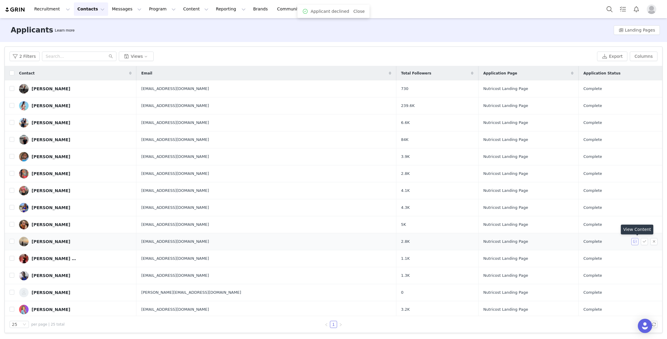
click at [634, 241] on button "button" at bounding box center [634, 241] width 7 height 7
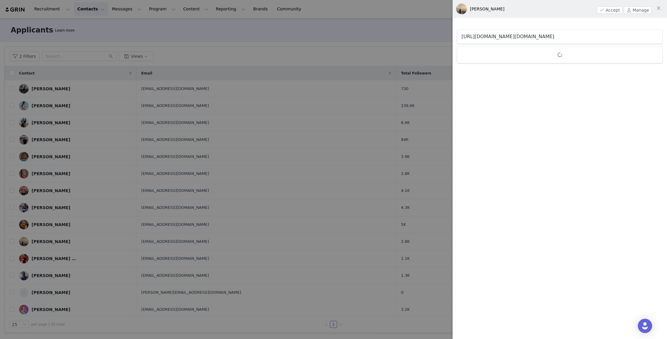
click at [513, 36] on link "https://www.instagram.com/nica.hdzz_" at bounding box center [507, 37] width 93 height 6
click at [354, 205] on div at bounding box center [333, 169] width 667 height 339
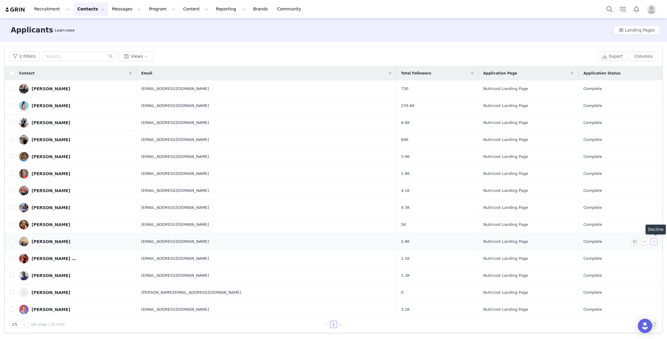
click at [653, 242] on button "button" at bounding box center [653, 241] width 7 height 7
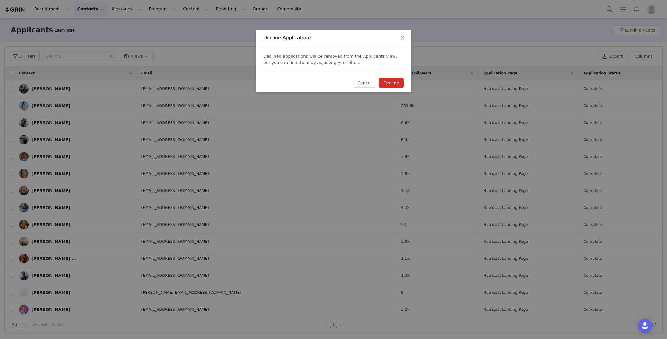
click at [396, 81] on button "Decline" at bounding box center [391, 83] width 25 height 10
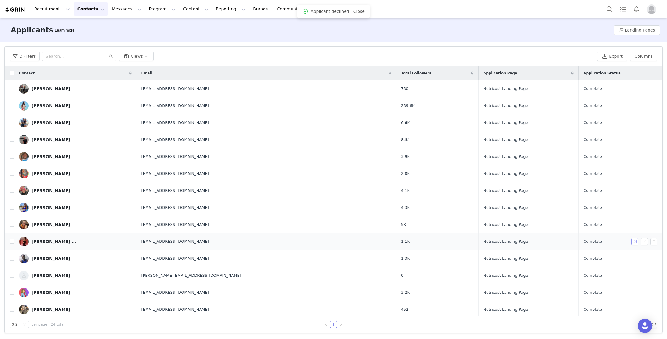
click at [634, 242] on button "button" at bounding box center [634, 241] width 7 height 7
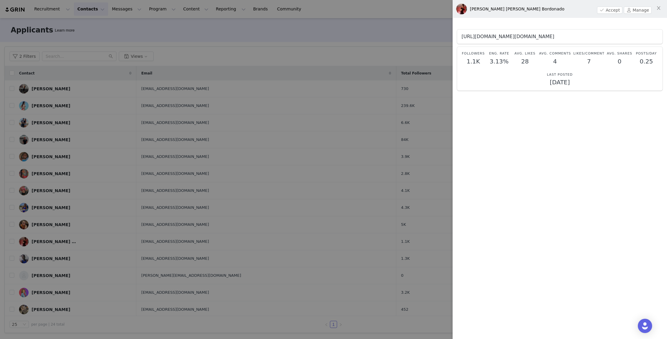
click at [522, 34] on link "https://www.instagram.com/soyy.brianna" at bounding box center [507, 37] width 93 height 6
click at [195, 257] on div at bounding box center [333, 169] width 667 height 339
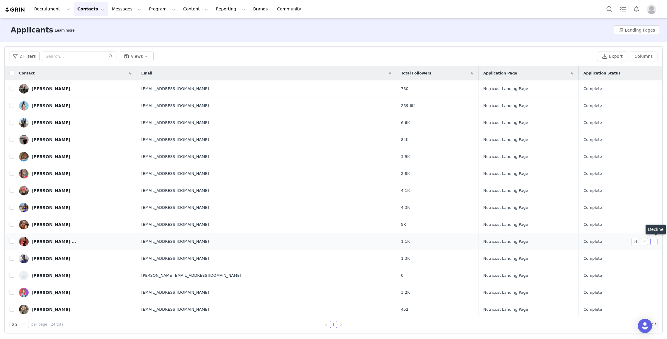
click at [653, 242] on button "button" at bounding box center [653, 241] width 7 height 7
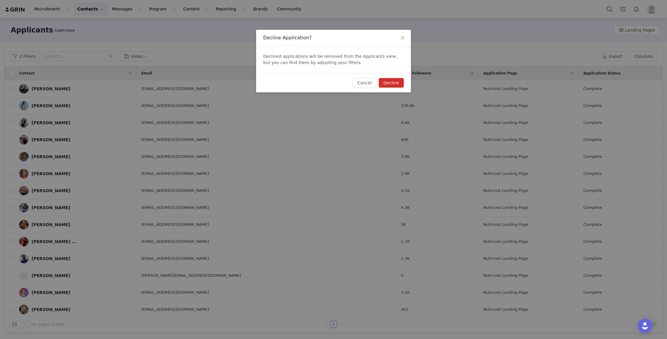
click at [391, 80] on button "Decline" at bounding box center [391, 83] width 25 height 10
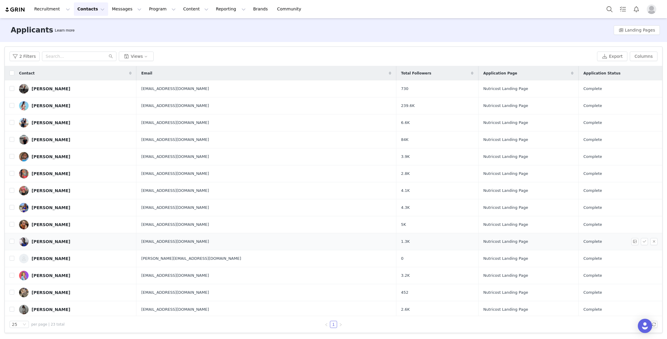
click at [638, 241] on span at bounding box center [636, 241] width 10 height 7
click at [635, 240] on button "button" at bounding box center [634, 241] width 7 height 7
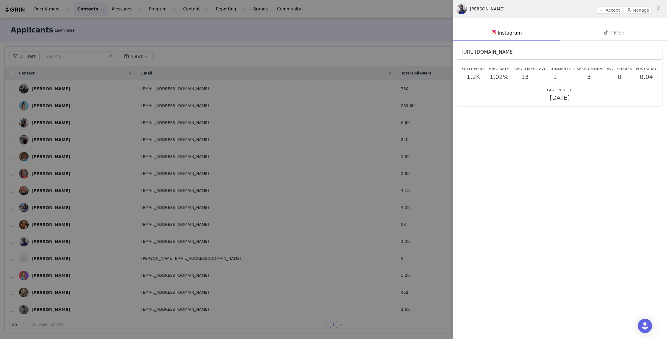
click at [514, 51] on link "https://www.instagram.com/lisandravidal78" at bounding box center [487, 52] width 53 height 6
click at [309, 112] on div at bounding box center [333, 169] width 667 height 339
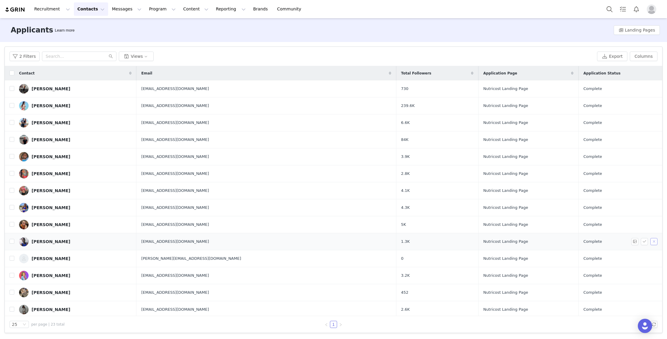
click at [652, 241] on button "button" at bounding box center [653, 241] width 7 height 7
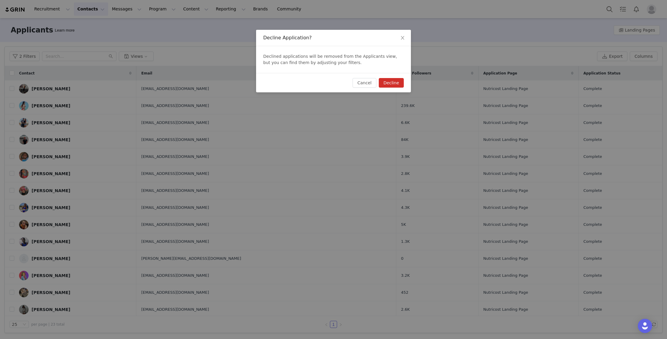
click at [391, 84] on button "Decline" at bounding box center [391, 83] width 25 height 10
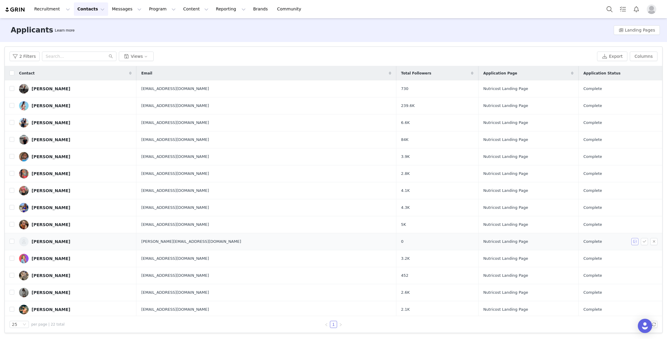
click at [636, 242] on button "button" at bounding box center [634, 241] width 7 height 7
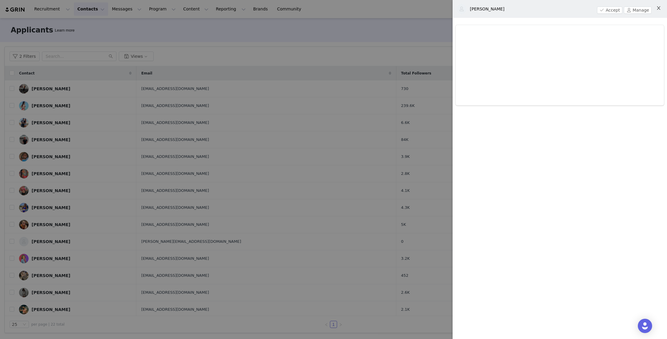
click at [659, 6] on icon "icon: close" at bounding box center [658, 8] width 5 height 5
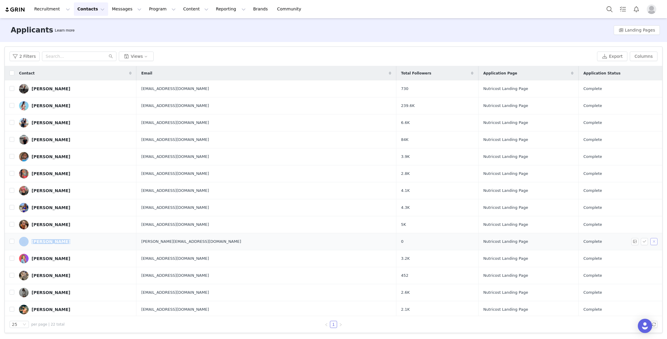
click at [653, 241] on button "button" at bounding box center [653, 241] width 7 height 7
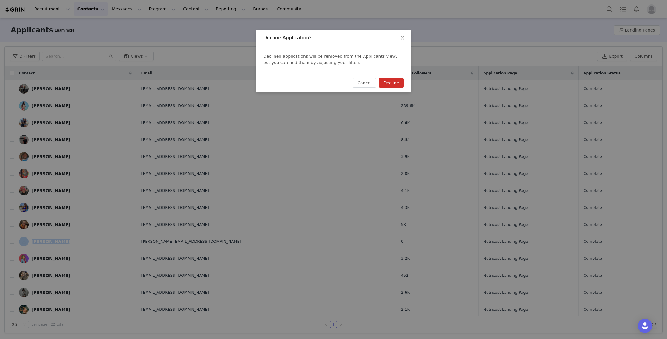
click at [392, 85] on button "Decline" at bounding box center [391, 83] width 25 height 10
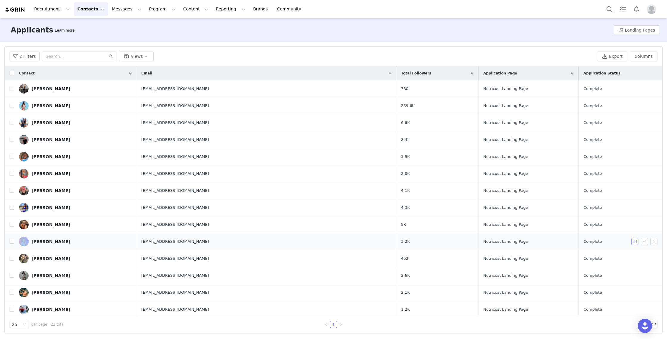
click at [635, 243] on button "button" at bounding box center [634, 241] width 7 height 7
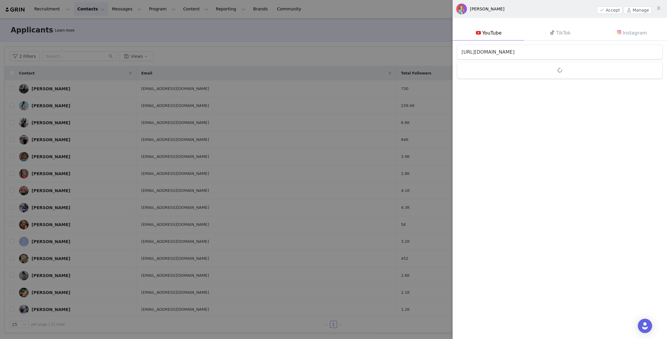
click at [514, 52] on link "https://youtube.com/@susanagarciabetancourt" at bounding box center [487, 52] width 53 height 6
click at [405, 153] on div at bounding box center [333, 169] width 667 height 339
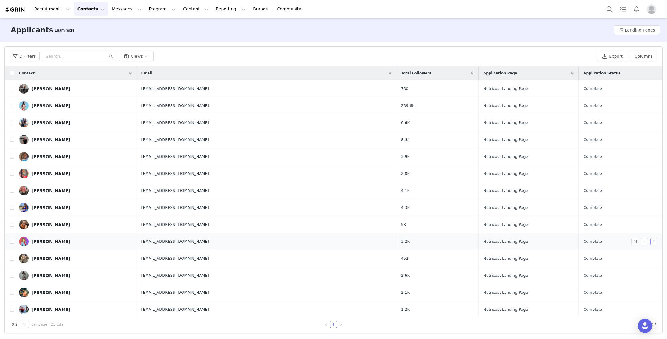
click at [651, 240] on button "button" at bounding box center [653, 241] width 7 height 7
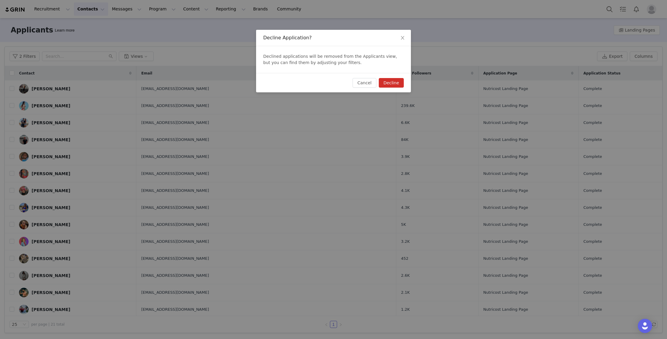
click at [392, 82] on button "Decline" at bounding box center [391, 83] width 25 height 10
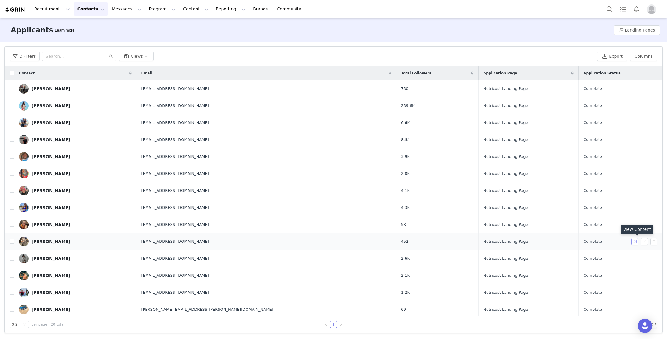
click at [634, 243] on button "button" at bounding box center [634, 241] width 7 height 7
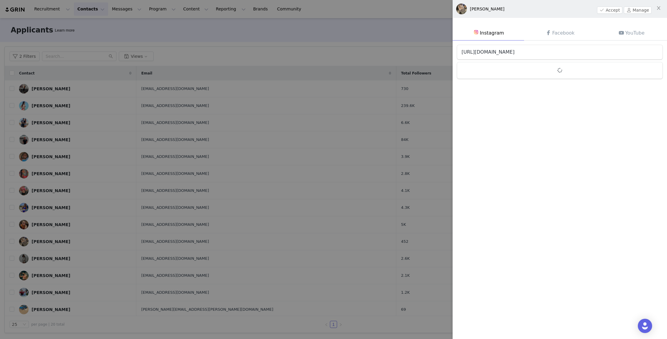
click at [514, 52] on link "https://www.instagram.com/raittia_rogers" at bounding box center [487, 52] width 53 height 6
click at [311, 204] on div at bounding box center [333, 169] width 667 height 339
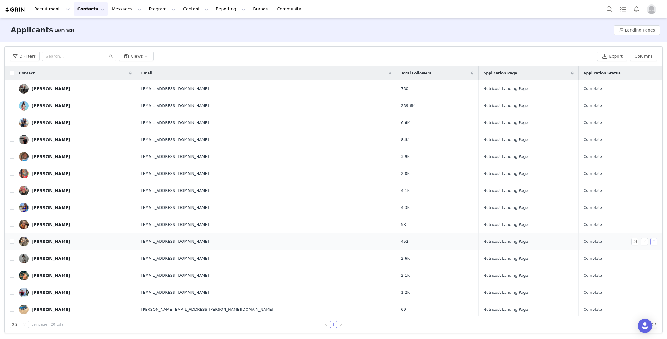
click at [653, 242] on button "button" at bounding box center [653, 241] width 7 height 7
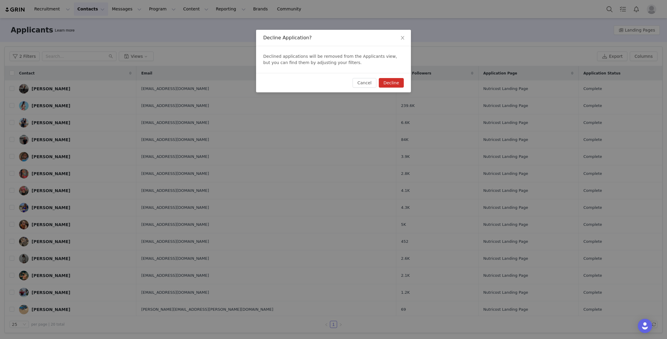
click at [387, 80] on button "Decline" at bounding box center [391, 83] width 25 height 10
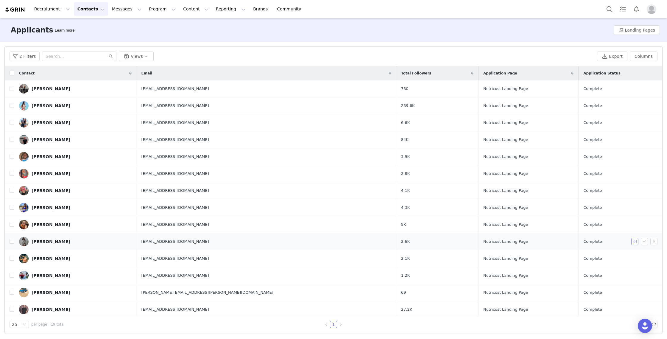
click at [635, 241] on button "button" at bounding box center [634, 241] width 7 height 7
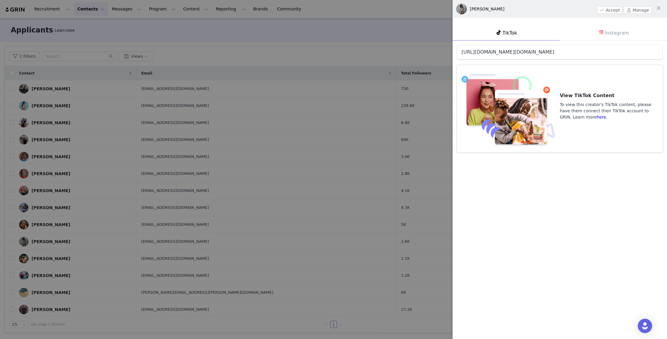
click at [517, 53] on link "https://www.tiktok.com/@t.michelle29" at bounding box center [507, 52] width 93 height 6
click at [243, 180] on div at bounding box center [333, 169] width 667 height 339
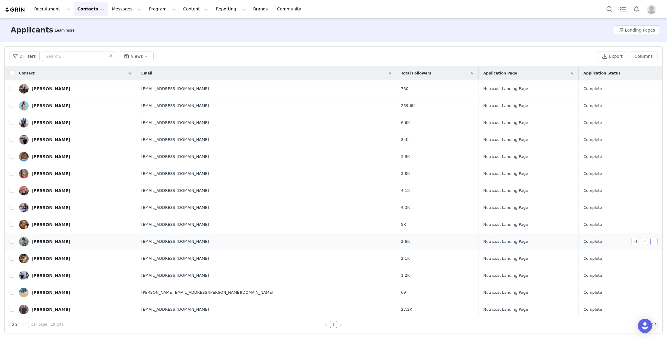
click at [653, 241] on button "button" at bounding box center [653, 241] width 7 height 7
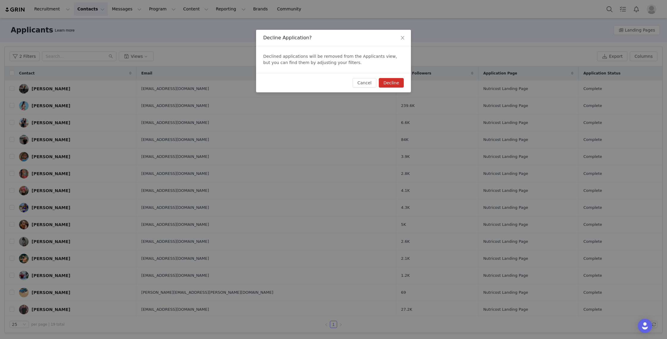
click at [394, 85] on button "Decline" at bounding box center [391, 83] width 25 height 10
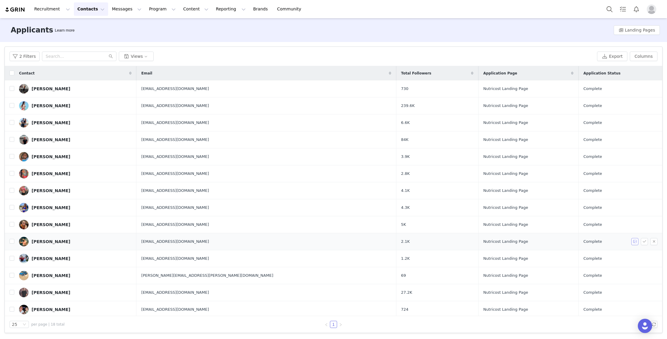
click at [634, 242] on button "button" at bounding box center [634, 241] width 7 height 7
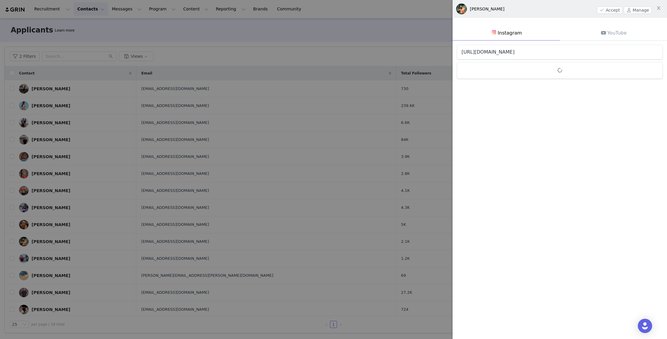
click at [514, 51] on link "https://www.instagram.com/gabriel024_" at bounding box center [487, 52] width 53 height 6
click at [392, 222] on div at bounding box center [333, 169] width 667 height 339
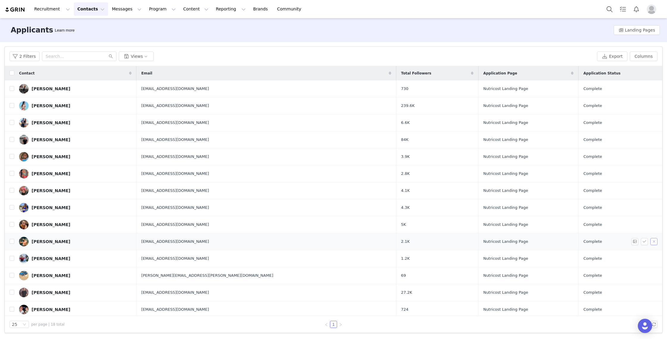
click at [653, 241] on button "button" at bounding box center [653, 241] width 7 height 7
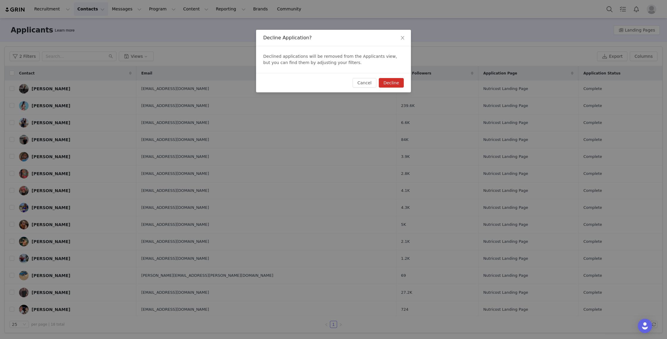
click at [390, 81] on button "Decline" at bounding box center [391, 83] width 25 height 10
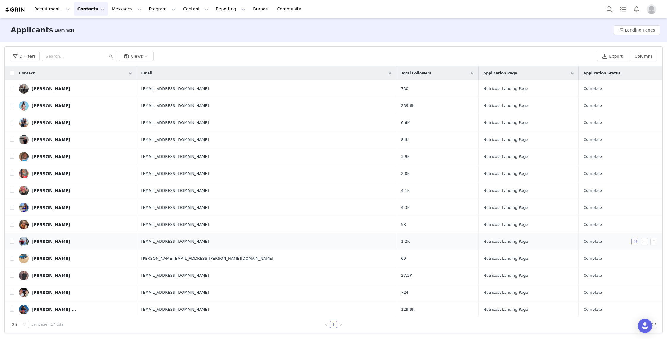
click at [634, 241] on button "button" at bounding box center [634, 241] width 7 height 7
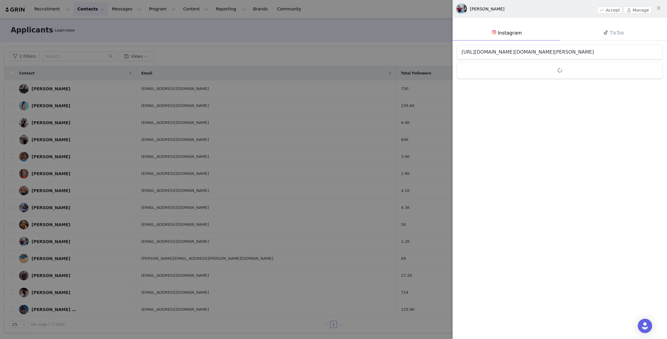
click at [505, 51] on link "https://www.instagram.com/swanton.quinn" at bounding box center [527, 52] width 132 height 6
click at [379, 210] on div at bounding box center [333, 169] width 667 height 339
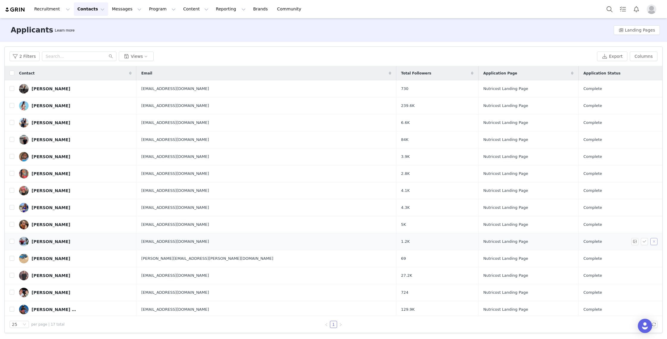
click at [653, 241] on button "button" at bounding box center [653, 241] width 7 height 7
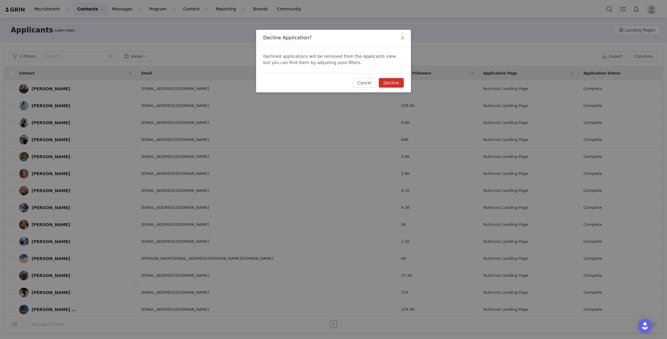
click at [393, 82] on button "Decline" at bounding box center [391, 83] width 25 height 10
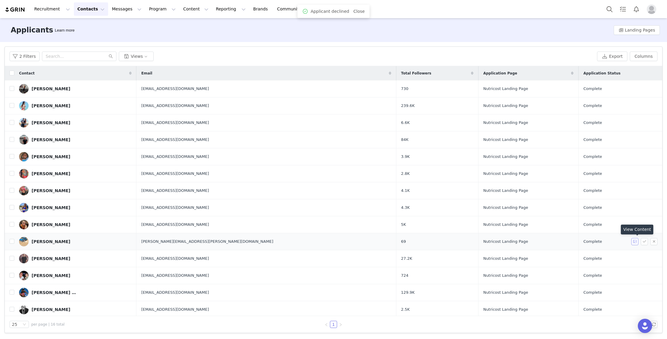
click at [633, 242] on button "button" at bounding box center [634, 241] width 7 height 7
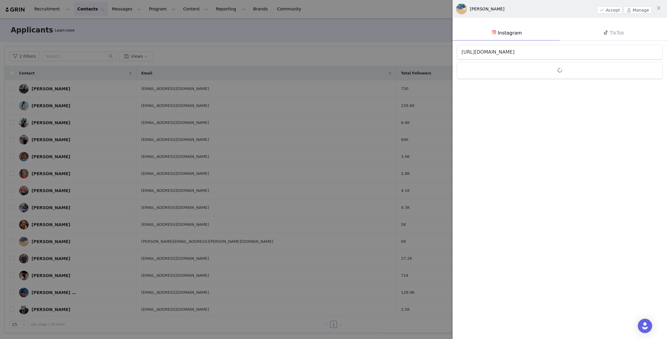
click at [514, 54] on link "https://www.instagram.com/jmarr219" at bounding box center [487, 52] width 53 height 6
click at [259, 200] on div at bounding box center [333, 169] width 667 height 339
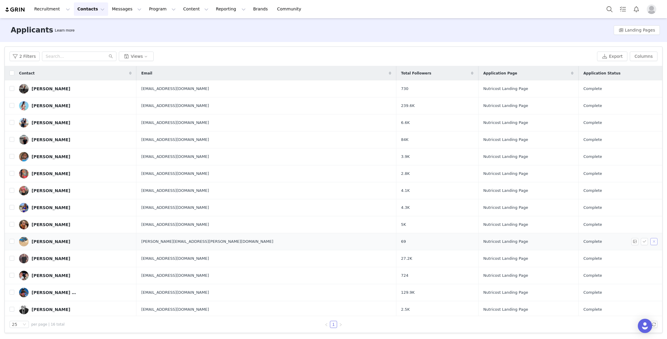
click at [653, 241] on button "button" at bounding box center [653, 241] width 7 height 7
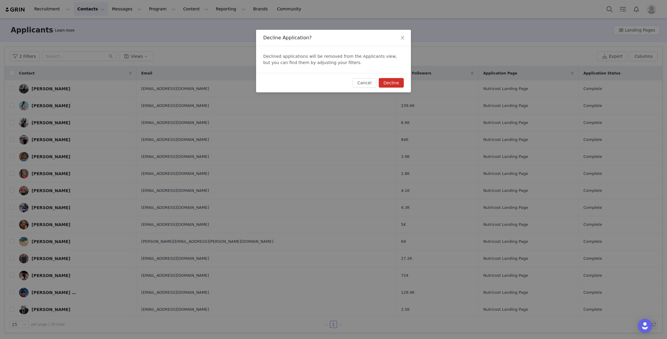
click at [387, 81] on button "Decline" at bounding box center [391, 83] width 25 height 10
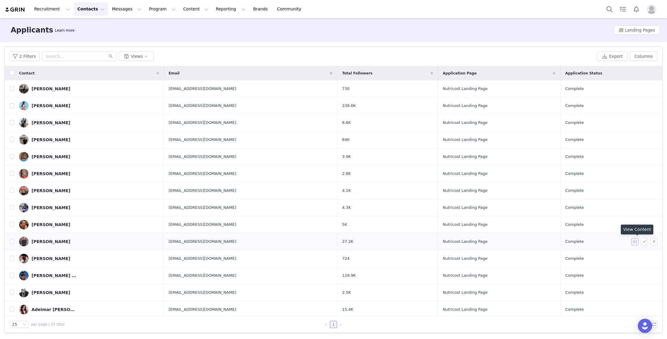
click at [635, 242] on button "button" at bounding box center [634, 241] width 7 height 7
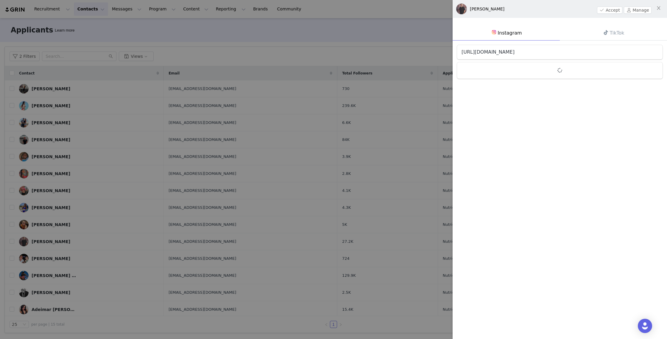
click at [514, 50] on link "https://www.instagram.com/itsjackmitchell" at bounding box center [487, 52] width 53 height 6
click at [659, 9] on icon "icon: close" at bounding box center [657, 8] width 3 height 4
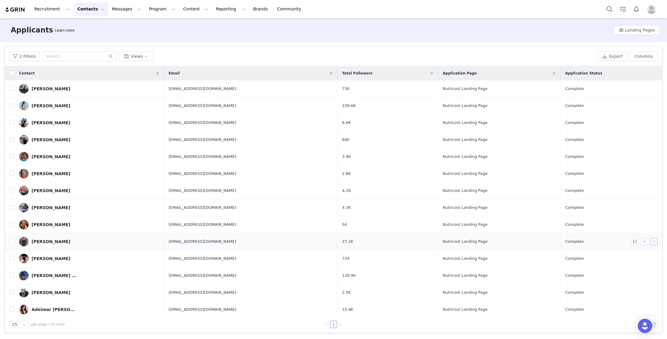
click at [653, 242] on button "button" at bounding box center [653, 241] width 7 height 7
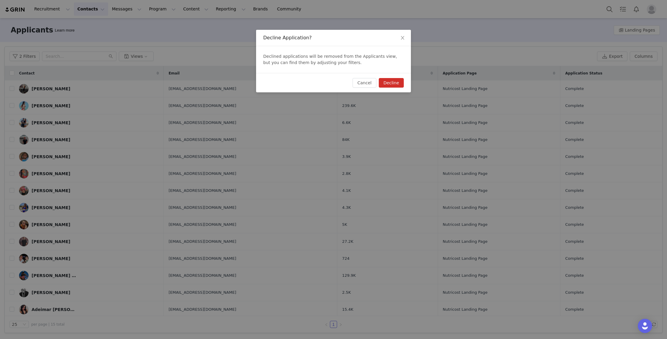
click at [387, 83] on button "Decline" at bounding box center [391, 83] width 25 height 10
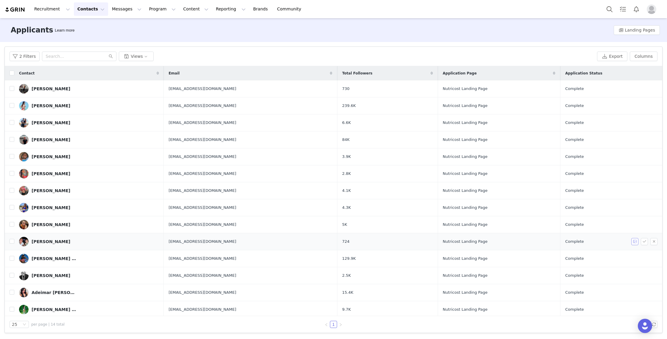
click at [634, 242] on button "button" at bounding box center [634, 241] width 7 height 7
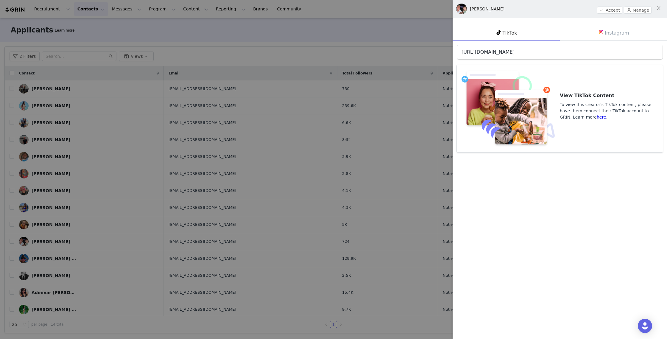
click at [500, 51] on link "https://www.tiktok.com/@ucace2" at bounding box center [487, 52] width 53 height 6
click at [217, 198] on div at bounding box center [333, 169] width 667 height 339
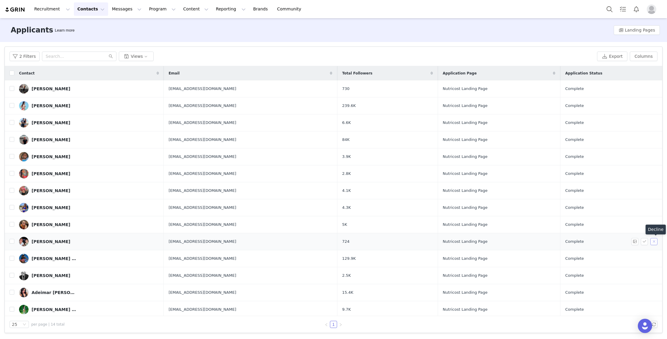
click at [653, 242] on button "button" at bounding box center [653, 241] width 7 height 7
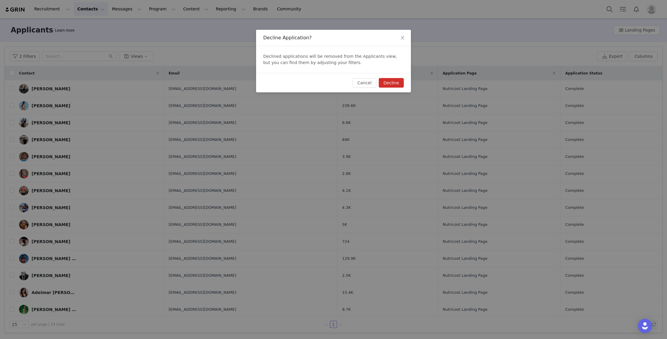
click at [383, 80] on button "Decline" at bounding box center [391, 83] width 25 height 10
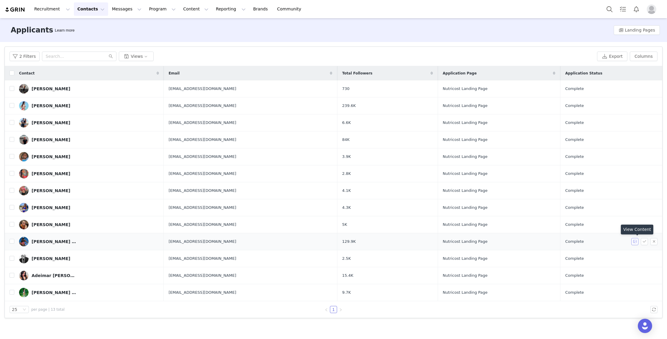
click at [633, 241] on button "button" at bounding box center [634, 241] width 7 height 7
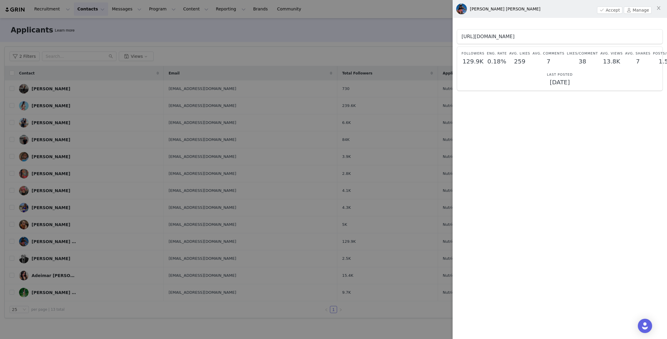
click at [514, 36] on link "https://www.instagram.com/jennalouise_jl" at bounding box center [487, 37] width 53 height 6
click at [391, 136] on div at bounding box center [333, 169] width 667 height 339
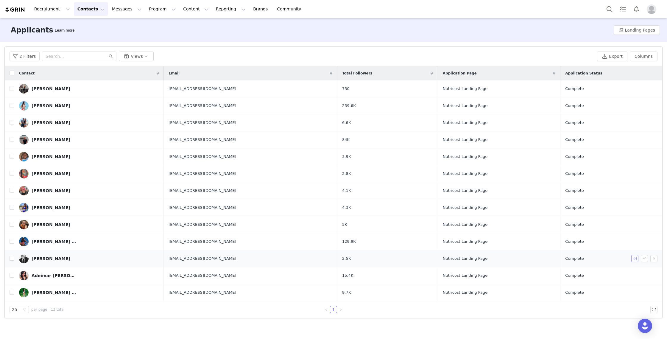
click at [633, 259] on button "button" at bounding box center [634, 258] width 7 height 7
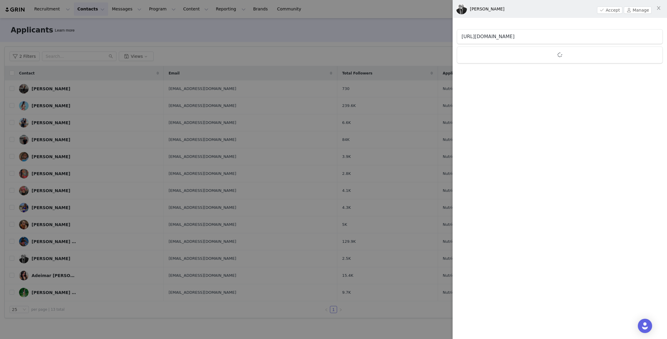
click at [514, 35] on link "https://www.instagram.com/d3vindrummond" at bounding box center [487, 37] width 53 height 6
click at [501, 37] on link "https://www.instagram.com/d3vindrummond" at bounding box center [487, 37] width 53 height 6
click at [283, 242] on div at bounding box center [333, 169] width 667 height 339
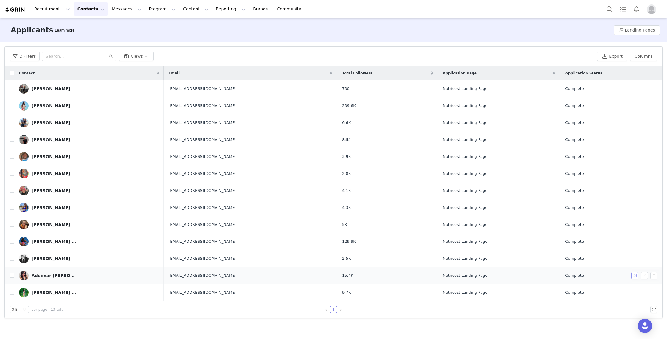
click at [633, 275] on button "button" at bounding box center [634, 275] width 7 height 7
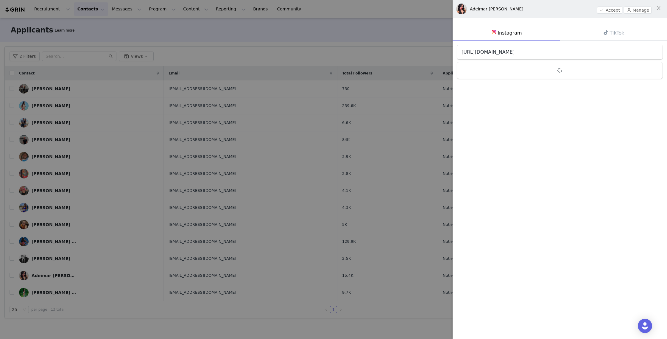
click at [490, 51] on link "https://www.instagram.com/adeimarlujan" at bounding box center [487, 52] width 53 height 6
click at [305, 91] on div at bounding box center [333, 169] width 667 height 339
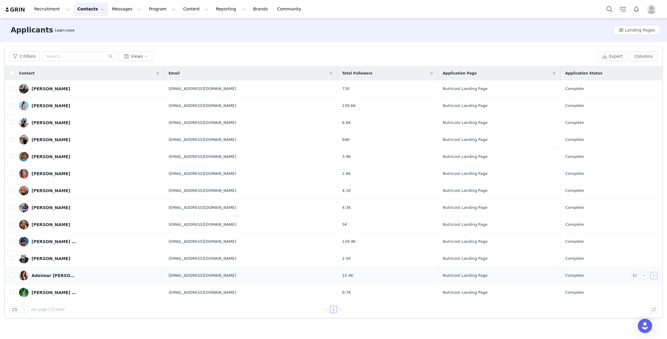
click at [655, 276] on button "button" at bounding box center [653, 275] width 7 height 7
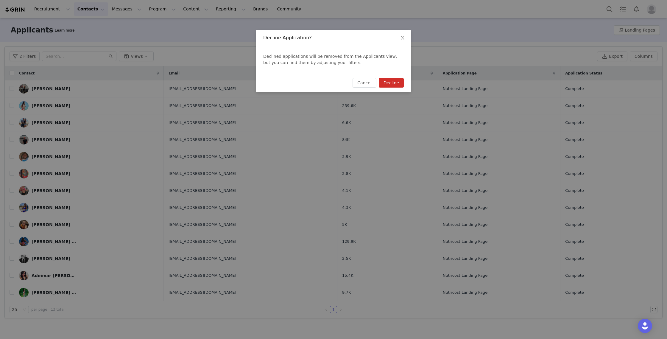
click at [393, 84] on button "Decline" at bounding box center [391, 83] width 25 height 10
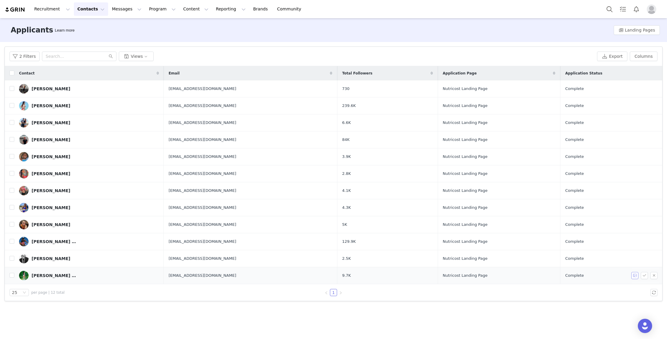
click at [633, 276] on button "button" at bounding box center [634, 275] width 7 height 7
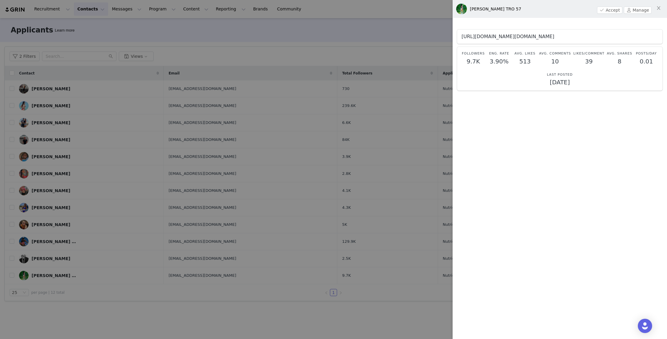
click at [522, 38] on link "https://www.instagram.com/arle.af" at bounding box center [507, 37] width 93 height 6
click at [404, 188] on div at bounding box center [333, 169] width 667 height 339
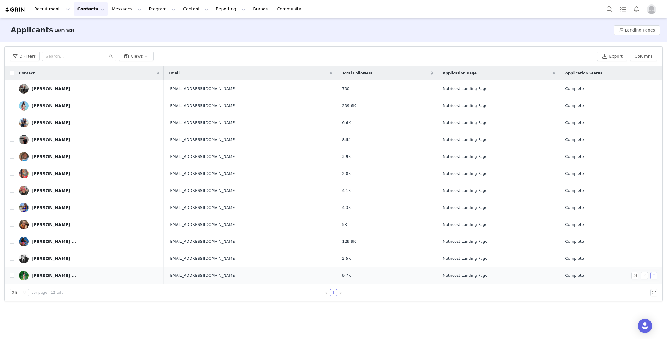
click at [652, 276] on button "button" at bounding box center [653, 275] width 7 height 7
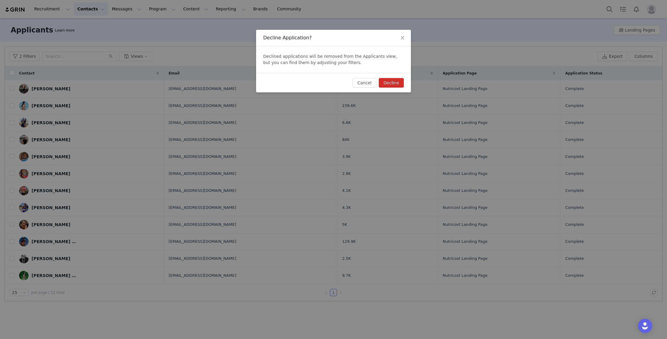
click at [390, 83] on button "Decline" at bounding box center [391, 83] width 25 height 10
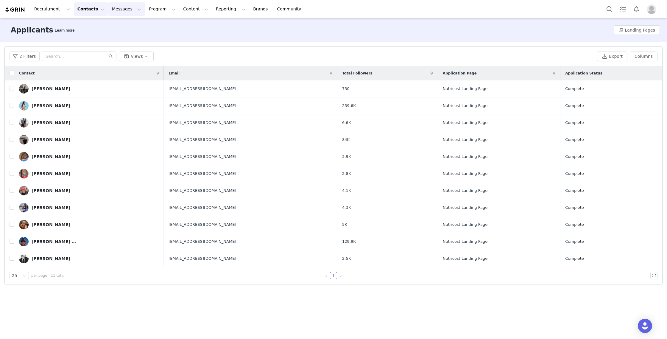
click at [120, 8] on button "Messages Messages" at bounding box center [126, 8] width 37 height 13
click at [120, 26] on p "Dashboard" at bounding box center [118, 26] width 23 height 6
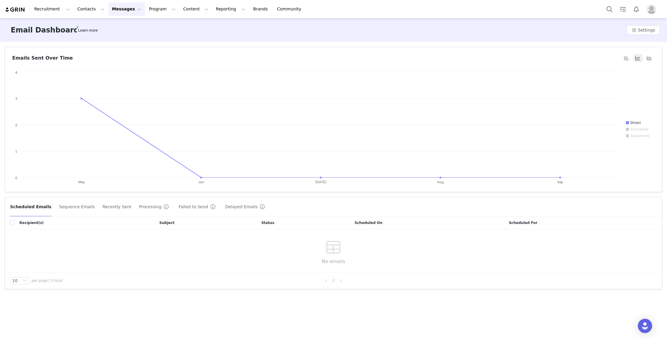
click at [121, 7] on button "Messages Messages" at bounding box center [126, 8] width 37 height 13
click at [90, 10] on button "Contacts Contacts" at bounding box center [91, 8] width 34 height 13
click at [90, 25] on p "Creators" at bounding box center [83, 26] width 18 height 6
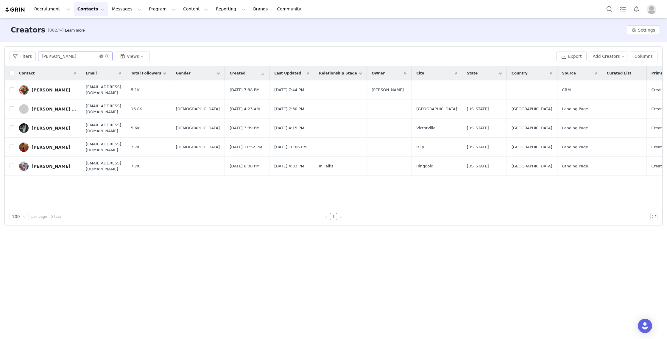
click at [101, 57] on icon "icon: close-circle" at bounding box center [101, 56] width 4 height 4
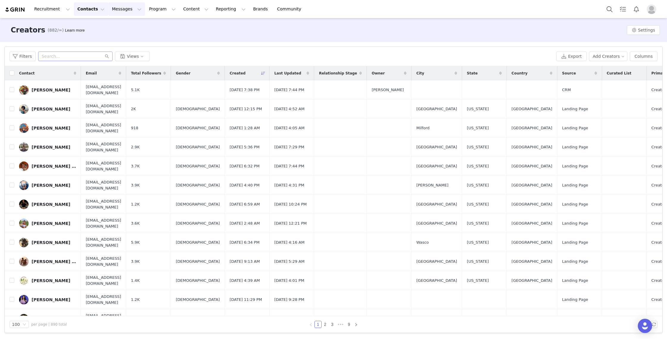
click at [120, 10] on button "Messages Messages" at bounding box center [126, 8] width 37 height 13
click at [119, 29] on p "Dashboard" at bounding box center [118, 26] width 23 height 6
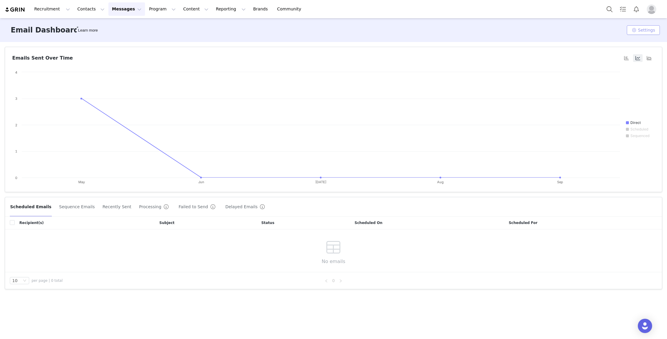
click at [638, 30] on button "Settings" at bounding box center [642, 30] width 33 height 10
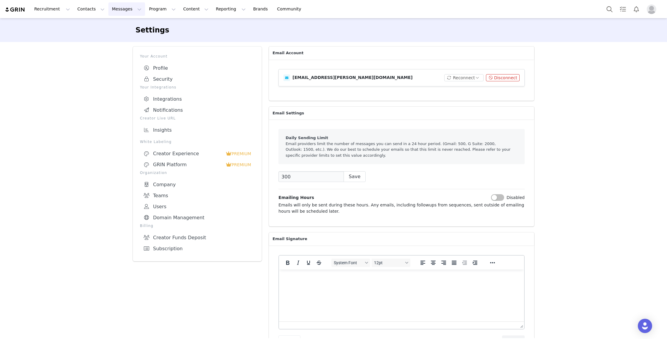
click at [108, 10] on button "Messages Messages" at bounding box center [126, 8] width 37 height 13
click at [121, 39] on div "Inbox" at bounding box center [125, 37] width 40 height 6
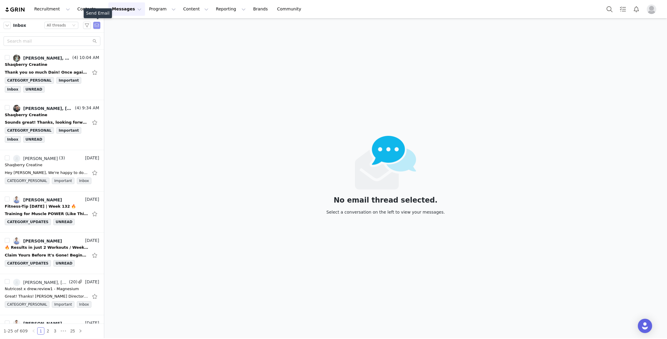
click at [97, 26] on button "button" at bounding box center [96, 25] width 7 height 7
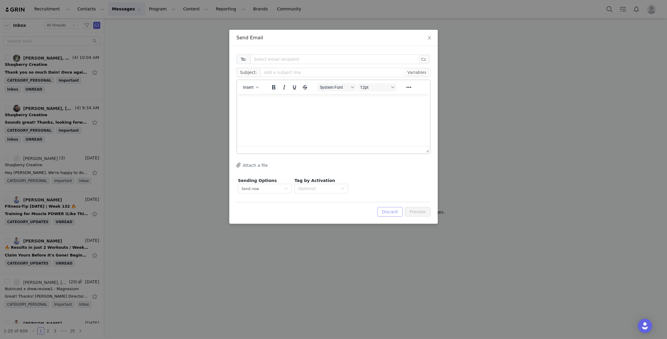
click at [395, 212] on button "Discard" at bounding box center [389, 212] width 25 height 10
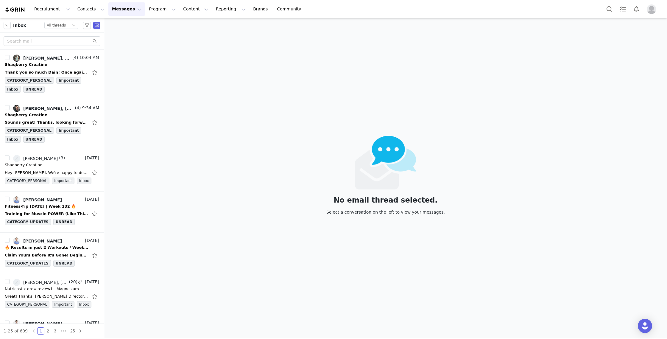
click at [125, 9] on button "Messages Messages" at bounding box center [126, 8] width 37 height 13
click at [306, 12] on div "Recruitment Recruitment Creator Search Curated Lists Landing Pages Web Extensio…" at bounding box center [333, 9] width 667 height 18
click at [161, 9] on button "Program Program" at bounding box center [162, 8] width 34 height 13
click at [192, 8] on button "Content Content" at bounding box center [195, 8] width 32 height 13
click at [149, 7] on button "Program Program" at bounding box center [162, 8] width 34 height 13
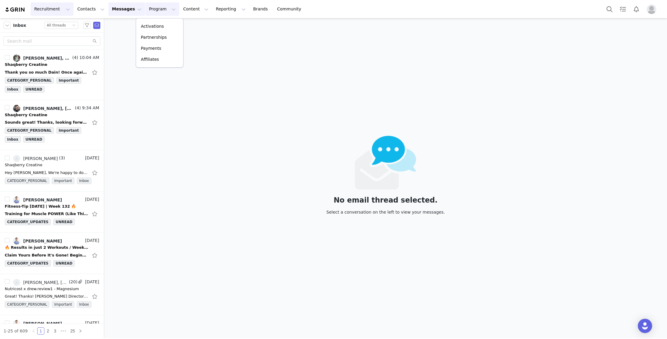
click at [57, 10] on button "Recruitment Recruitment" at bounding box center [52, 8] width 43 height 13
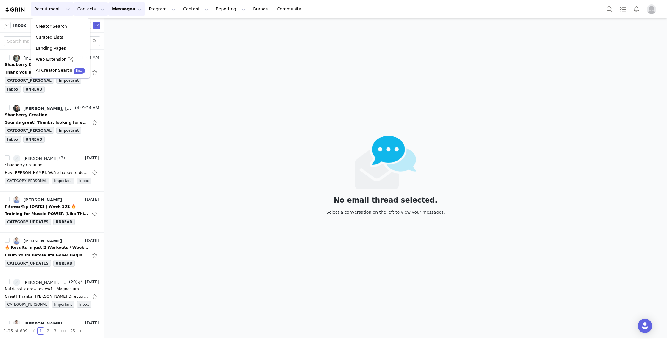
click at [74, 8] on button "Contacts Contacts" at bounding box center [91, 8] width 34 height 13
drag, startPoint x: 85, startPoint y: 26, endPoint x: 105, endPoint y: 29, distance: 20.4
click at [84, 26] on p "Creators" at bounding box center [83, 26] width 18 height 6
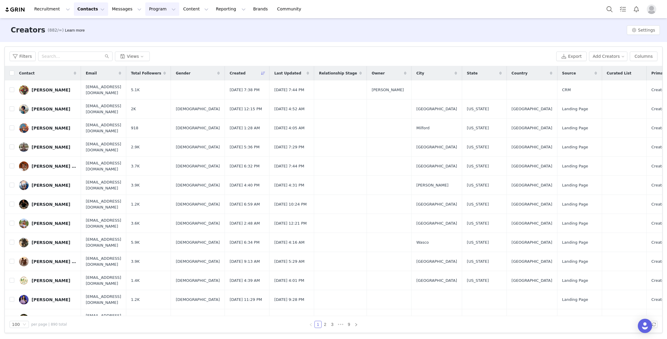
click at [152, 11] on button "Program Program" at bounding box center [162, 8] width 34 height 13
click at [180, 11] on button "Content Content" at bounding box center [195, 8] width 32 height 13
click at [186, 10] on button "Content Content" at bounding box center [195, 8] width 32 height 13
click at [212, 10] on button "Reporting Reporting" at bounding box center [230, 8] width 37 height 13
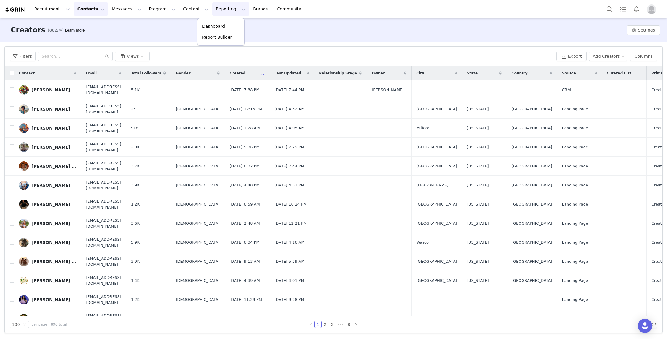
click at [214, 10] on button "Reporting Reporting" at bounding box center [230, 8] width 37 height 13
click at [123, 10] on button "Messages Messages" at bounding box center [126, 8] width 37 height 13
click at [276, 42] on div "Creators (882/∞) Learn more Settings" at bounding box center [333, 30] width 667 height 24
click at [151, 7] on button "Program Program" at bounding box center [162, 8] width 34 height 13
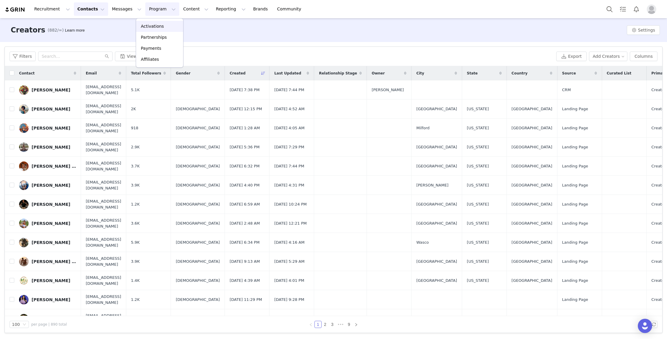
click at [152, 26] on p "Activations" at bounding box center [152, 26] width 23 height 6
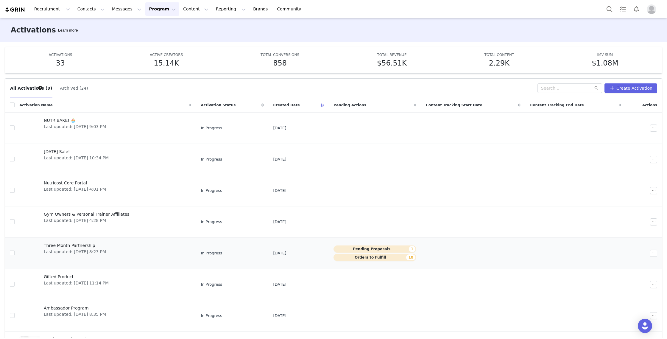
click at [154, 252] on link "Three Month Partnership Last updated: Sep 9, 2025 8:23 PM" at bounding box center [105, 253] width 172 height 24
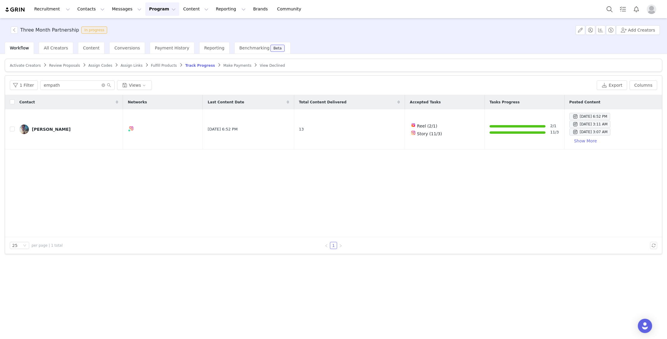
click at [64, 66] on span "Review Proposals" at bounding box center [64, 65] width 31 height 4
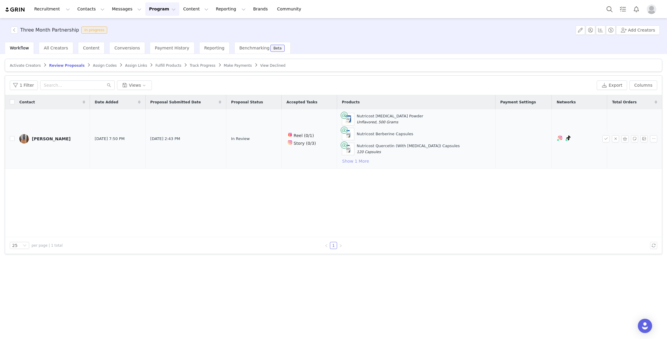
click at [363, 161] on button "Show 1 More" at bounding box center [355, 160] width 27 height 7
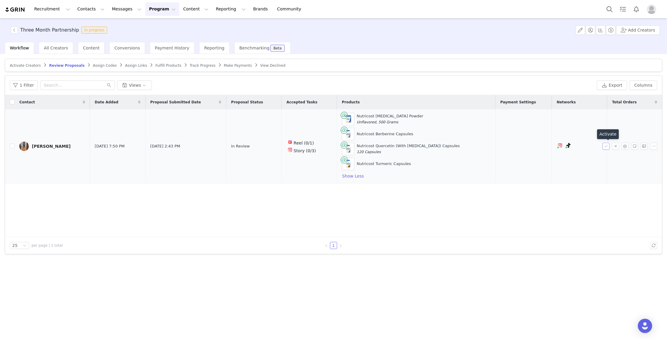
click at [605, 147] on button "button" at bounding box center [605, 146] width 7 height 7
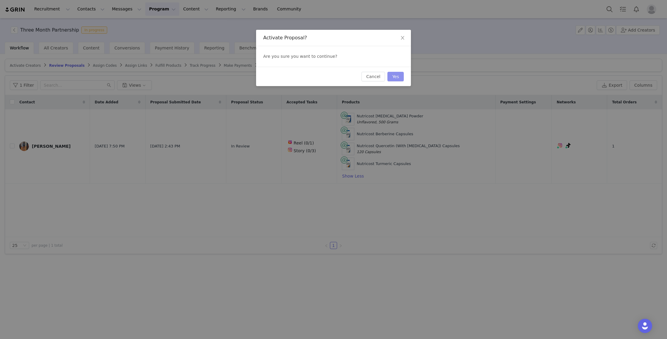
click at [392, 76] on button "Yes" at bounding box center [395, 77] width 16 height 10
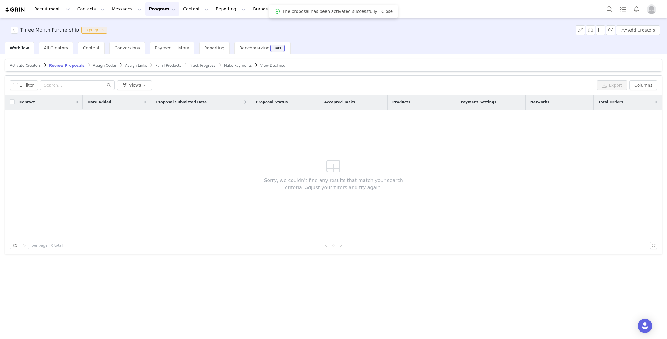
click at [94, 65] on span "Assign Codes" at bounding box center [105, 65] width 24 height 4
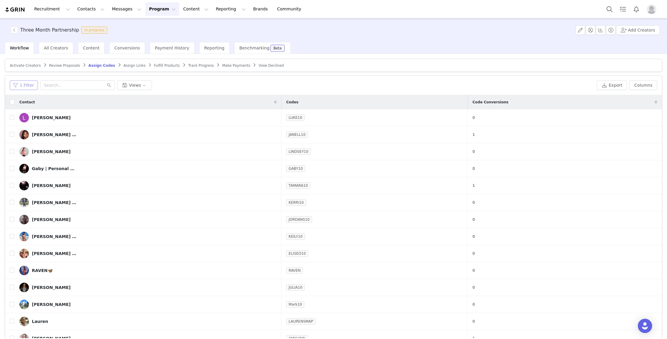
click at [25, 87] on button "1 Filter" at bounding box center [24, 85] width 28 height 10
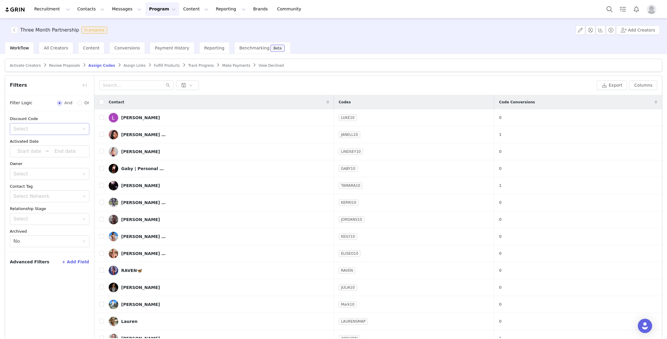
click at [56, 129] on div "Select" at bounding box center [46, 129] width 66 height 6
click at [47, 153] on li "Does not have codes" at bounding box center [49, 151] width 79 height 10
click at [43, 111] on div "Discount Code Select Does not have codes Activated Date ~ Owner Select Contact …" at bounding box center [49, 181] width 89 height 141
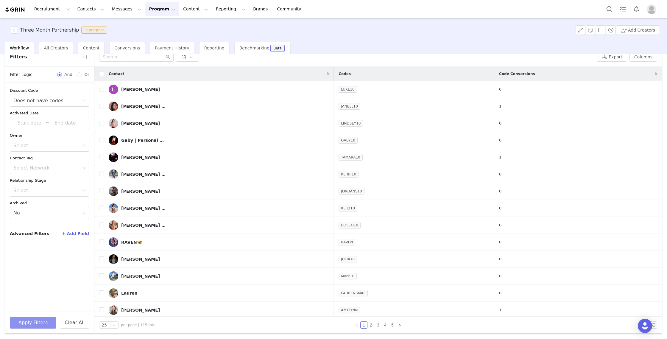
click at [32, 322] on button "Apply Filters" at bounding box center [33, 322] width 46 height 12
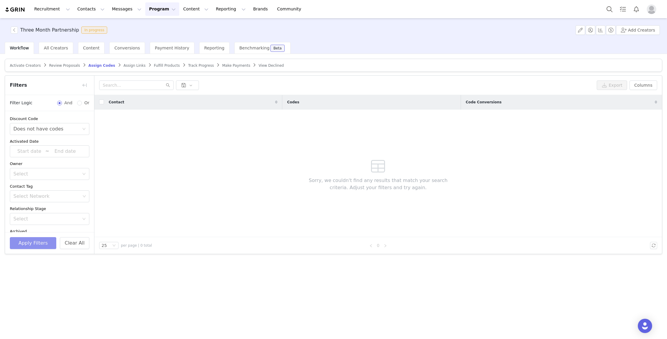
scroll to position [0, 0]
click at [155, 64] on span "Fulfill Products" at bounding box center [167, 65] width 26 height 4
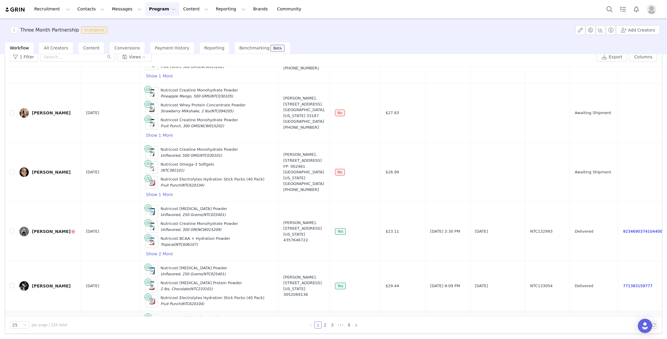
scroll to position [856, 0]
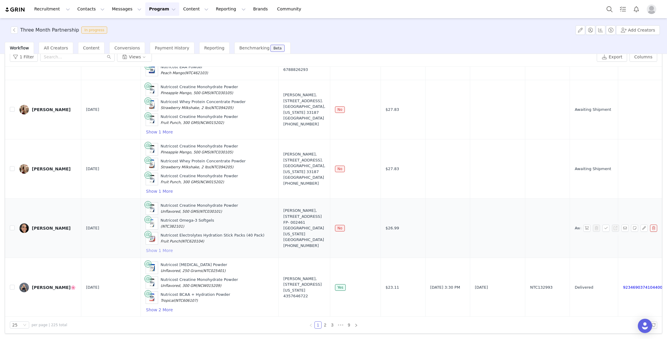
click at [157, 254] on button "Show 1 More" at bounding box center [159, 250] width 27 height 7
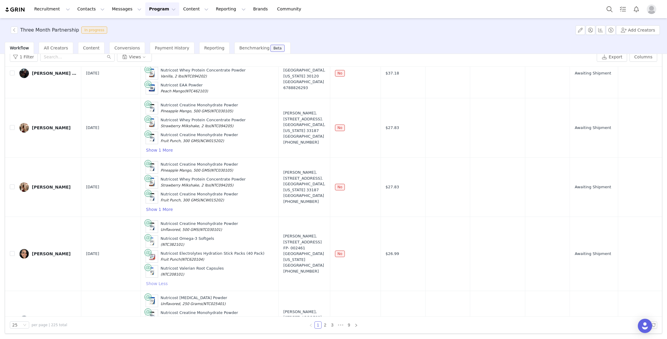
scroll to position [897, 0]
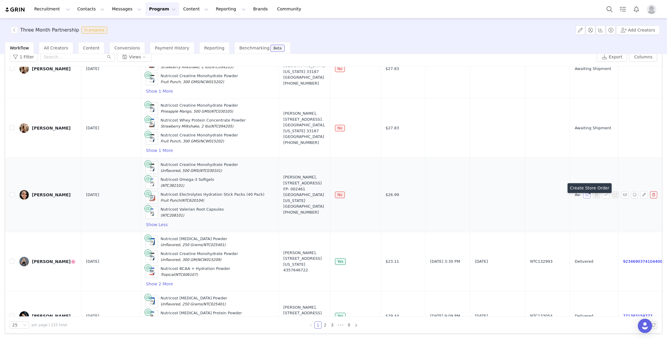
click at [586, 198] on button "button" at bounding box center [586, 194] width 7 height 7
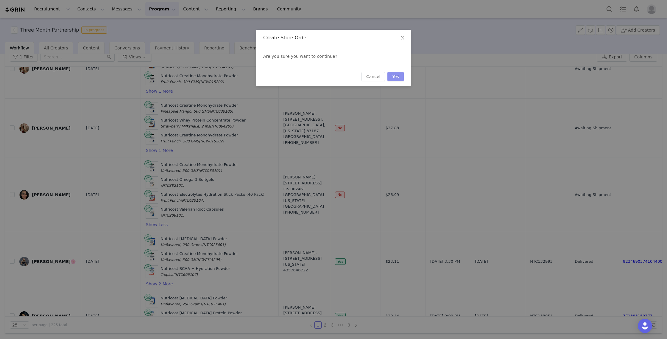
click at [395, 76] on button "Yes" at bounding box center [395, 77] width 16 height 10
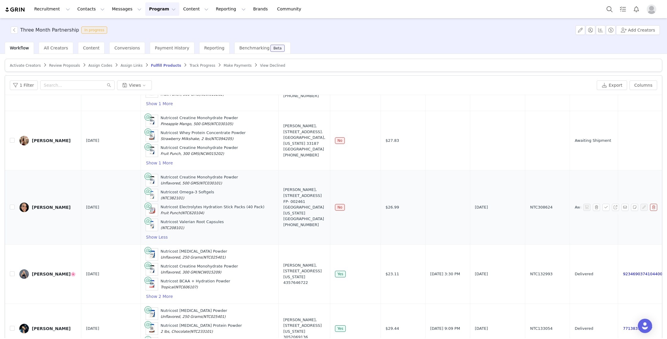
scroll to position [886, 0]
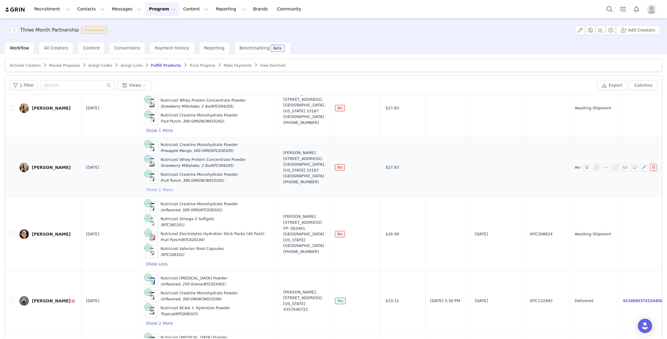
click at [149, 193] on button "Show 1 More" at bounding box center [159, 189] width 27 height 7
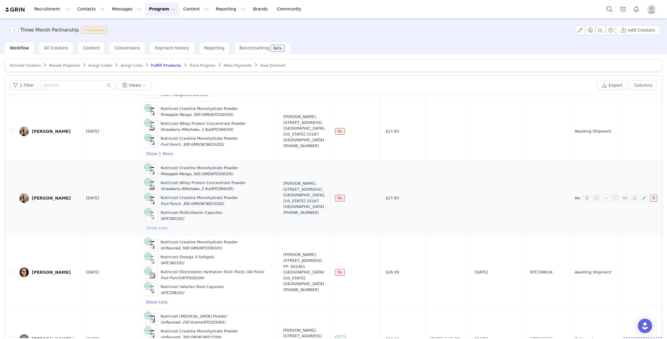
scroll to position [849, 0]
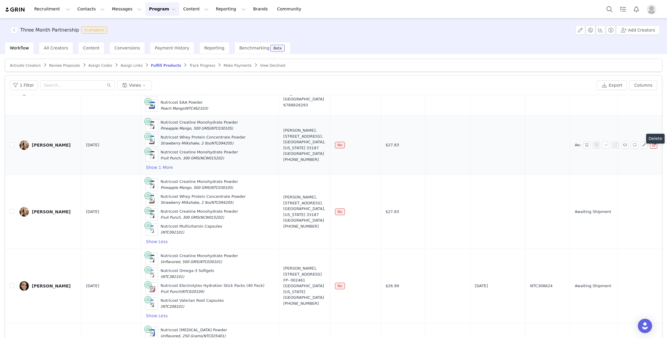
click at [654, 148] on button "button" at bounding box center [653, 144] width 7 height 7
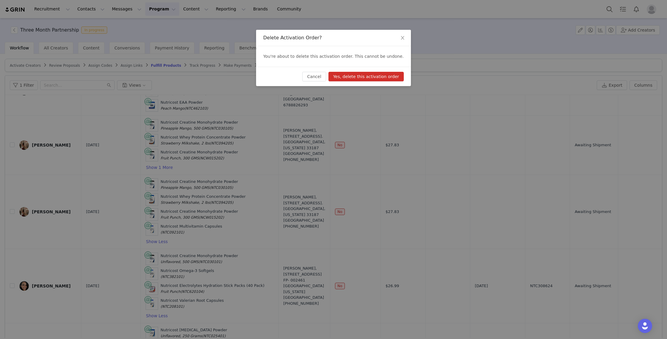
click at [348, 77] on button "Yes, delete this activation order" at bounding box center [365, 77] width 75 height 10
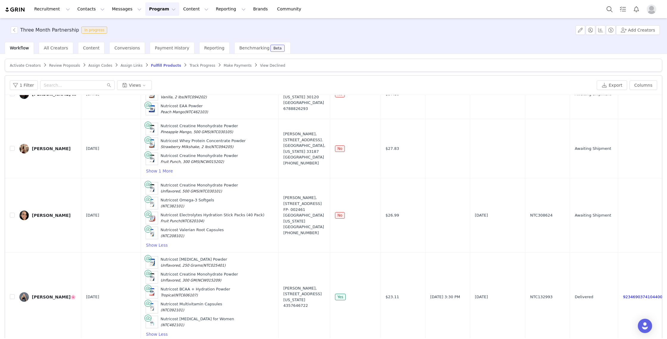
scroll to position [818, 0]
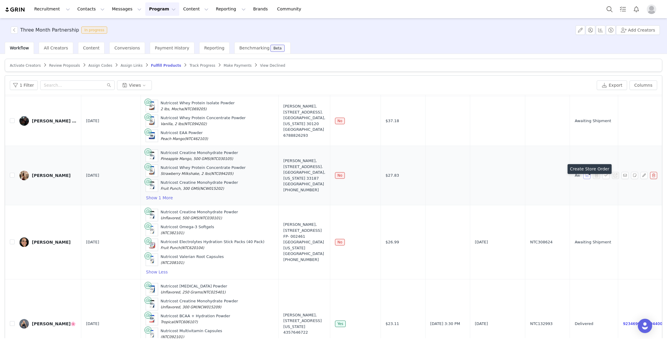
click at [586, 179] on button "button" at bounding box center [586, 175] width 7 height 7
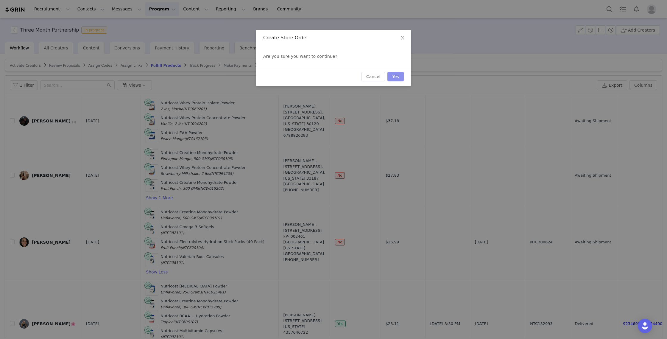
click at [396, 76] on button "Yes" at bounding box center [395, 77] width 16 height 10
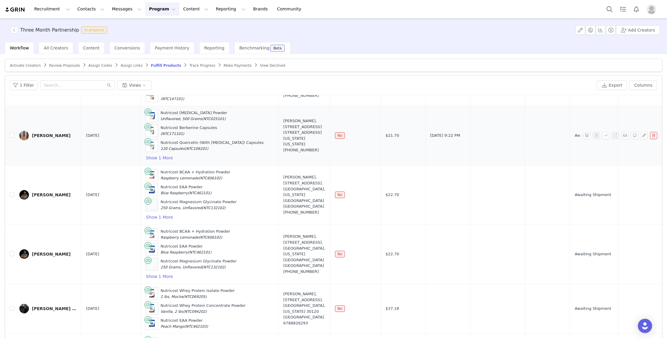
scroll to position [555, 0]
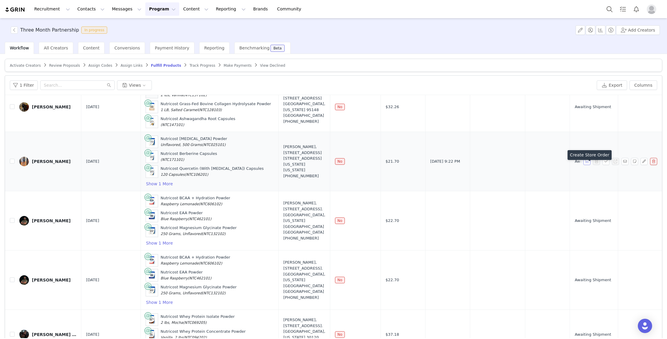
click at [586, 165] on button "button" at bounding box center [586, 161] width 7 height 7
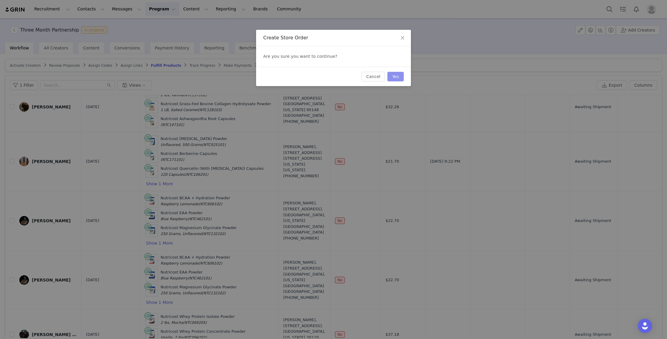
click at [395, 76] on button "Yes" at bounding box center [395, 77] width 16 height 10
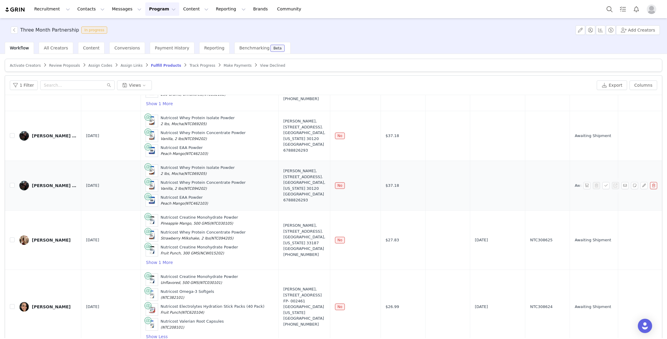
scroll to position [752, 0]
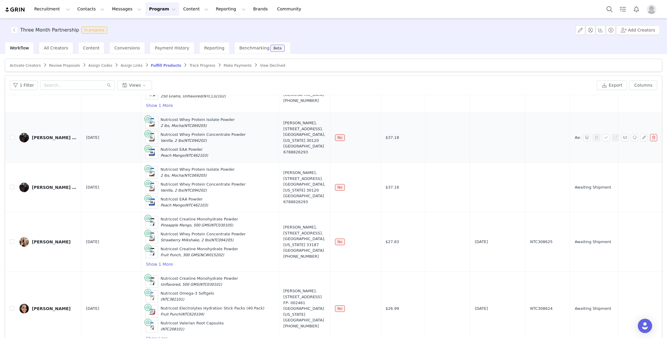
click at [653, 141] on button "button" at bounding box center [653, 137] width 7 height 7
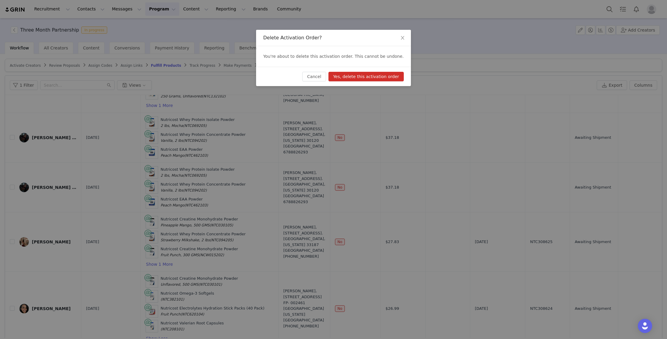
click at [348, 80] on button "Yes, delete this activation order" at bounding box center [365, 77] width 75 height 10
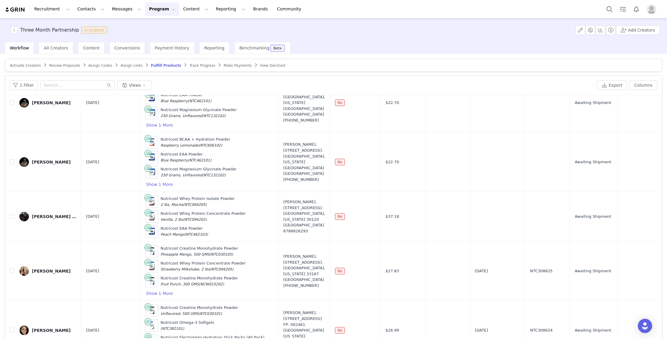
scroll to position [722, 0]
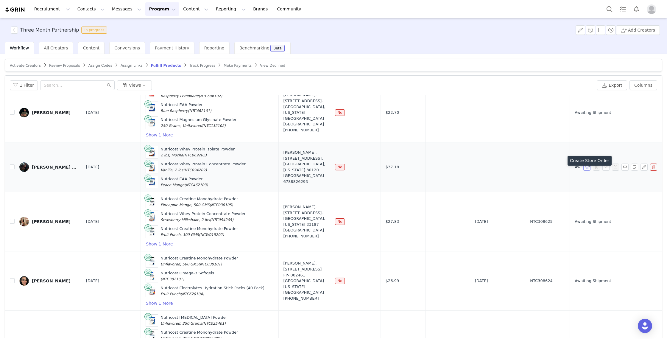
click at [586, 171] on button "button" at bounding box center [586, 166] width 7 height 7
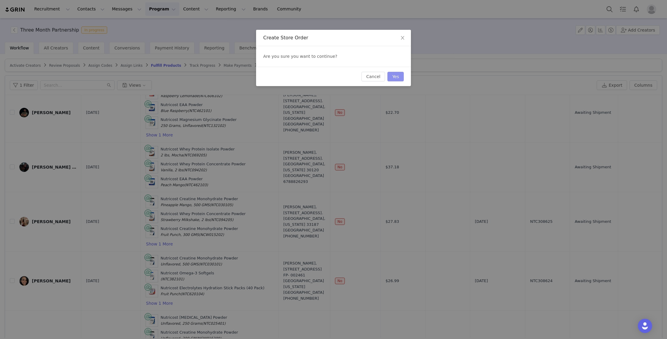
click at [393, 76] on button "Yes" at bounding box center [395, 77] width 16 height 10
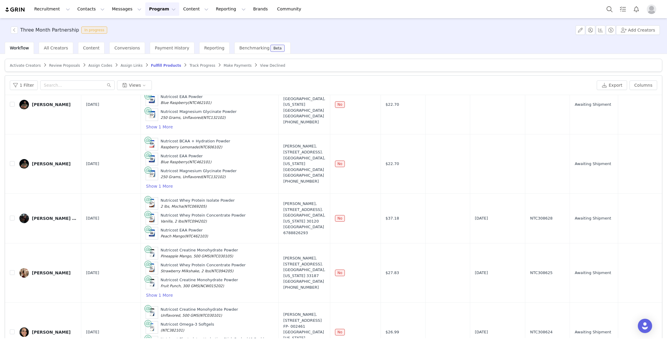
scroll to position [660, 0]
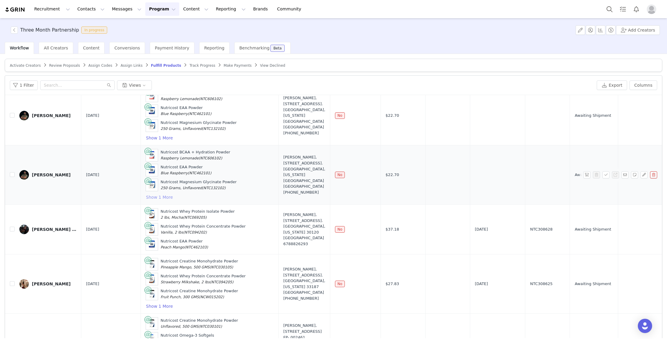
click at [157, 201] on button "Show 1 More" at bounding box center [159, 196] width 27 height 7
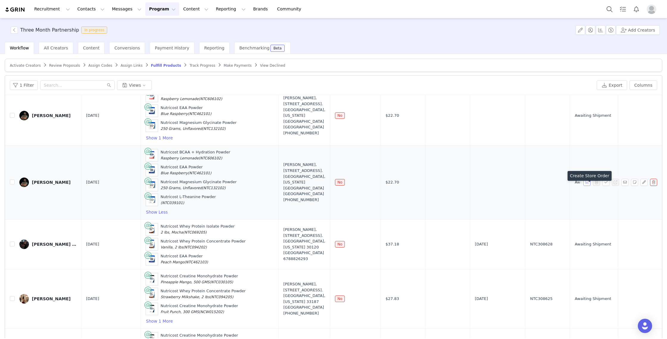
click at [587, 186] on button "button" at bounding box center [586, 182] width 7 height 7
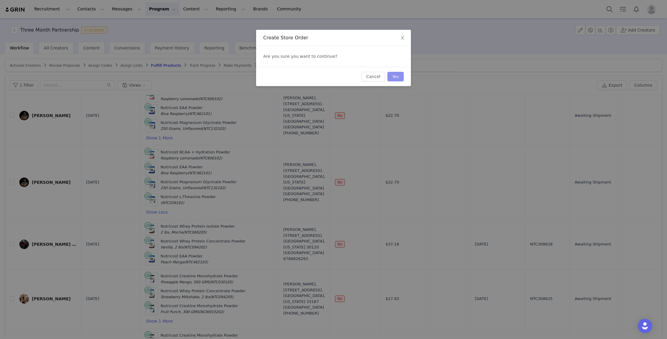
click at [398, 73] on button "Yes" at bounding box center [395, 77] width 16 height 10
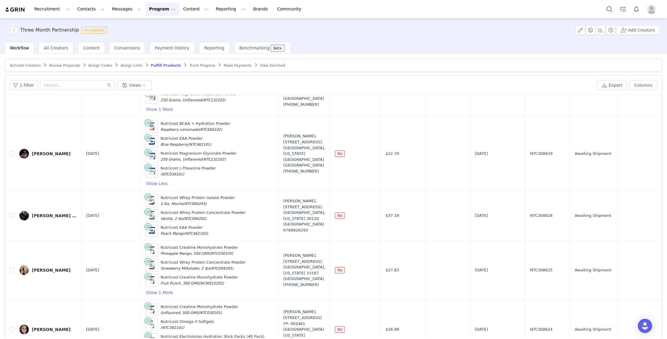
scroll to position [634, 0]
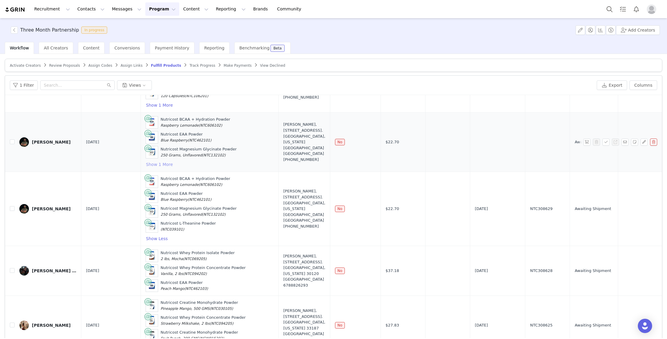
click at [153, 168] on button "Show 1 More" at bounding box center [159, 164] width 27 height 7
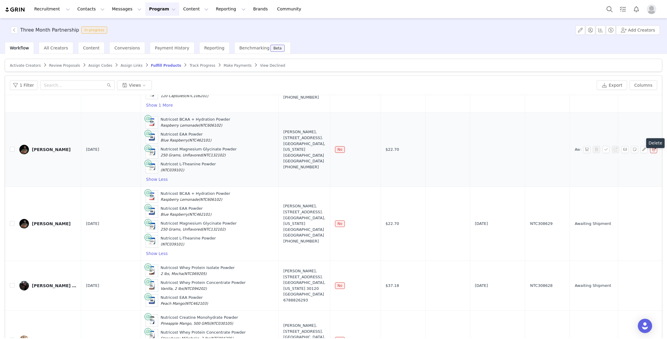
click at [653, 153] on button "button" at bounding box center [653, 149] width 7 height 7
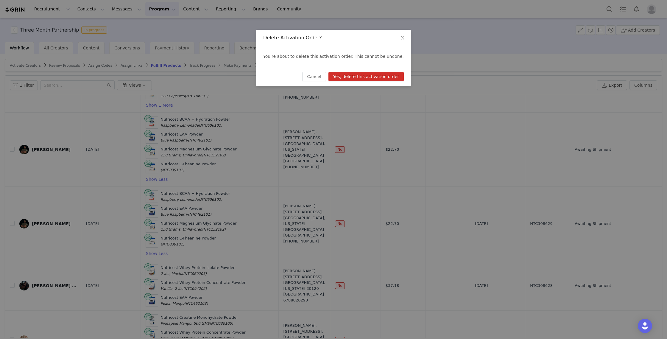
click at [359, 78] on button "Yes, delete this activation order" at bounding box center [365, 77] width 75 height 10
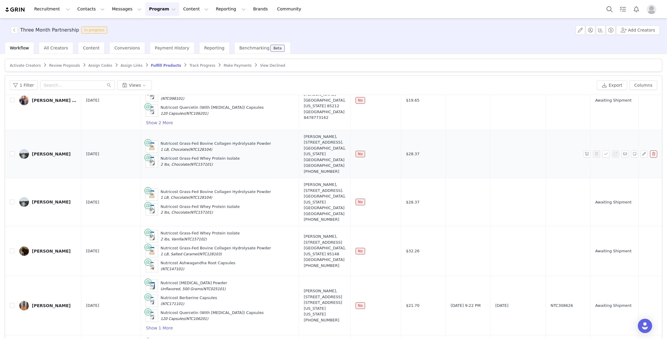
scroll to position [412, 0]
click at [654, 157] on button "button" at bounding box center [653, 152] width 7 height 7
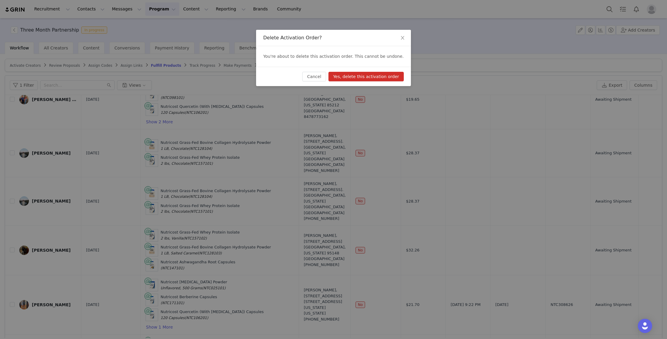
click at [362, 77] on button "Yes, delete this activation order" at bounding box center [365, 77] width 75 height 10
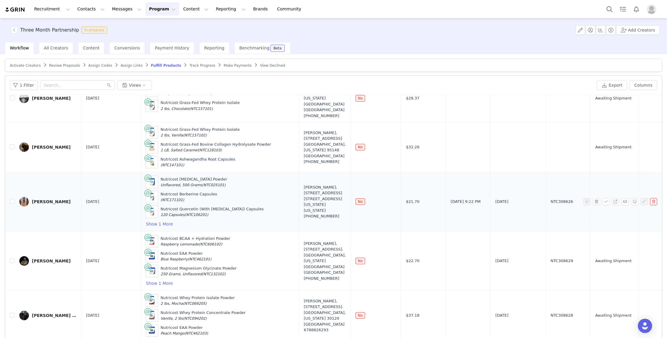
scroll to position [404, 0]
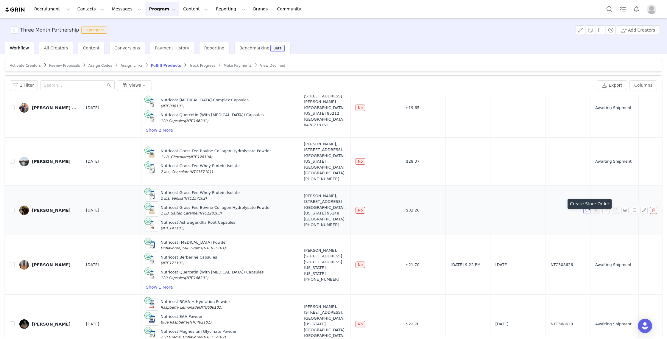
click at [586, 214] on button "button" at bounding box center [586, 210] width 7 height 7
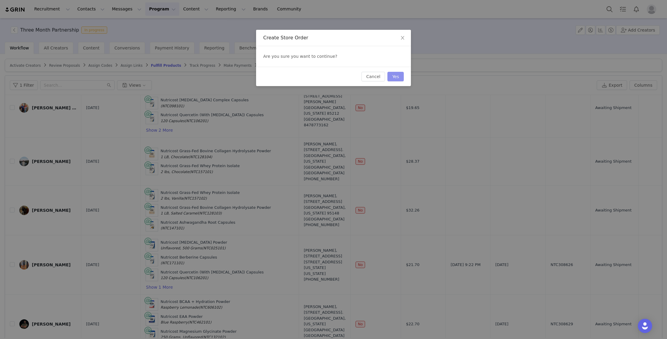
click at [396, 75] on button "Yes" at bounding box center [395, 77] width 16 height 10
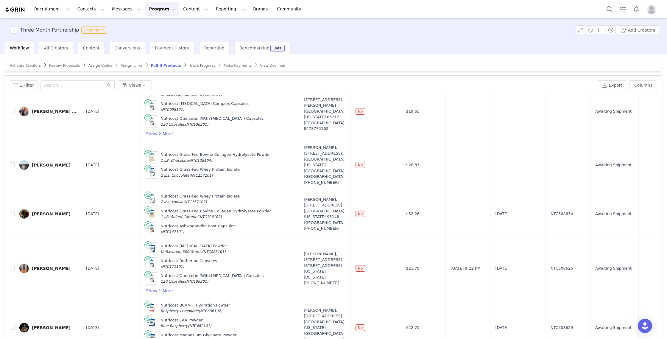
scroll to position [393, 0]
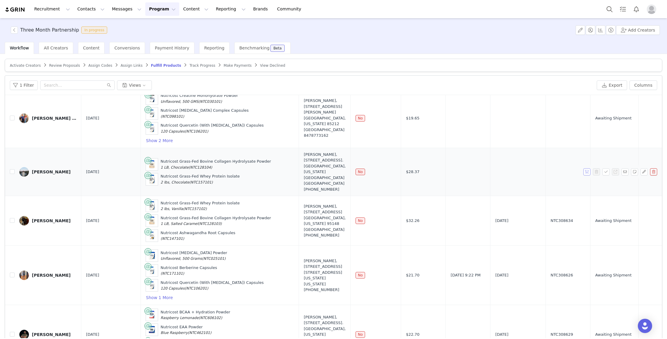
click at [588, 175] on button "button" at bounding box center [586, 171] width 7 height 7
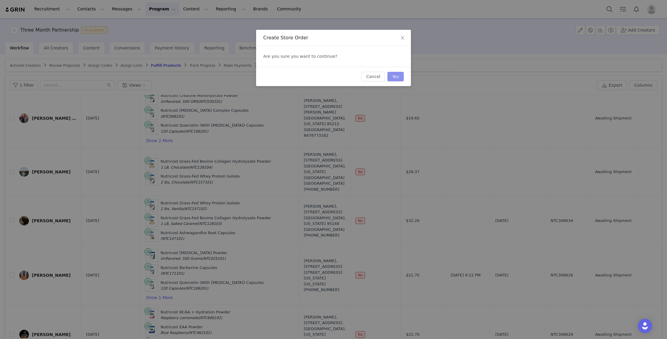
click at [395, 74] on button "Yes" at bounding box center [395, 77] width 16 height 10
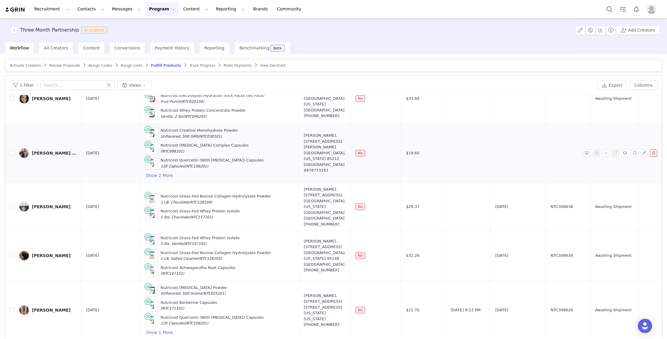
scroll to position [329, 0]
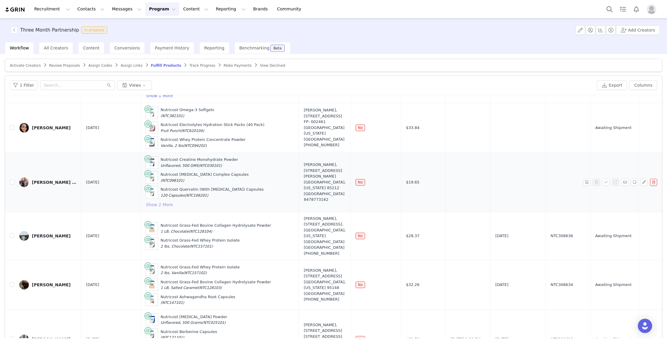
click at [162, 208] on button "Show 2 More" at bounding box center [159, 204] width 27 height 7
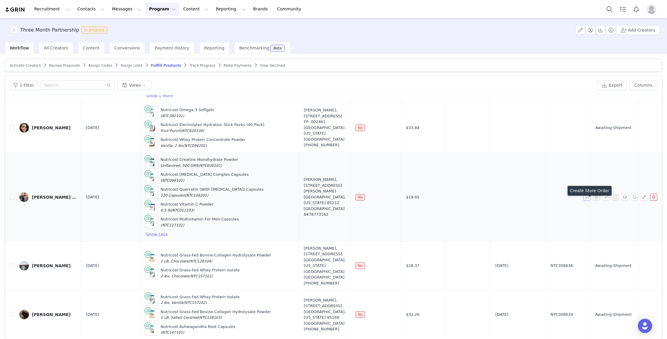
click at [585, 201] on button "button" at bounding box center [586, 196] width 7 height 7
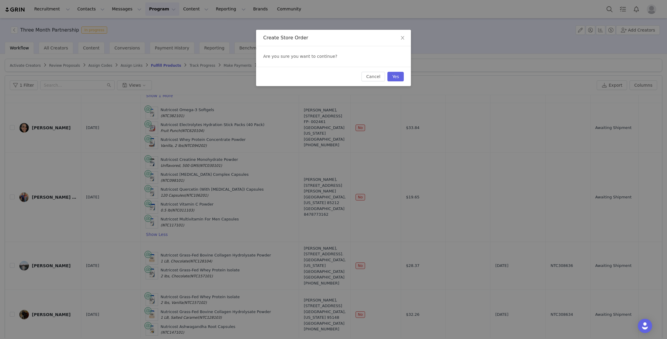
click at [404, 74] on div "Cancel Yes" at bounding box center [333, 76] width 155 height 19
click at [398, 76] on button "Yes" at bounding box center [395, 77] width 16 height 10
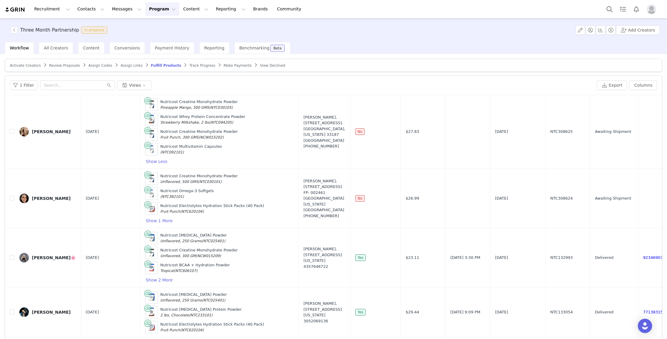
scroll to position [742, 0]
click at [146, 224] on button "Show 1 More" at bounding box center [158, 220] width 27 height 7
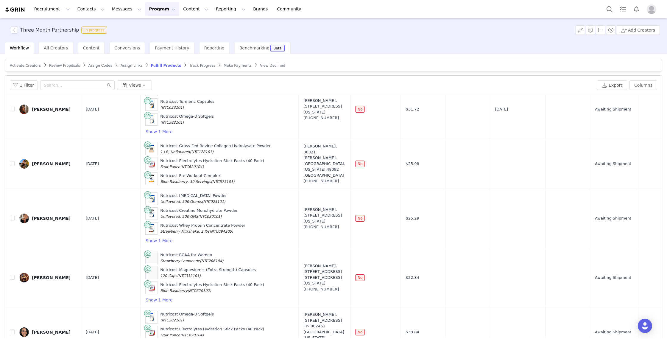
scroll to position [0, 0]
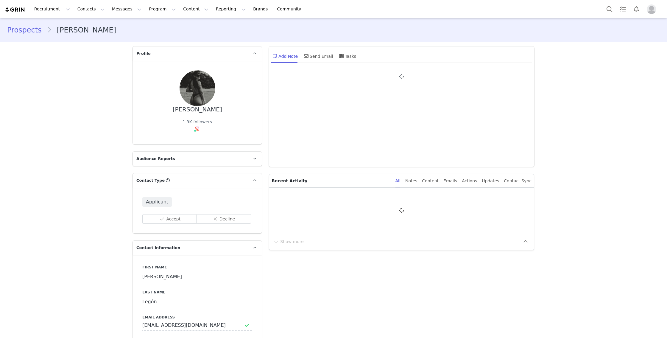
type input "+1 ([GEOGRAPHIC_DATA])"
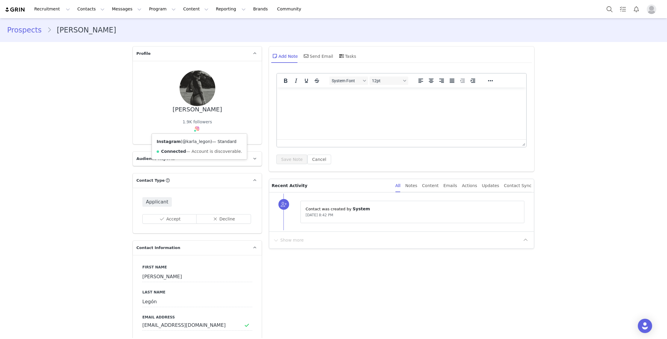
click at [195, 139] on link "@karla_legon" at bounding box center [196, 141] width 28 height 5
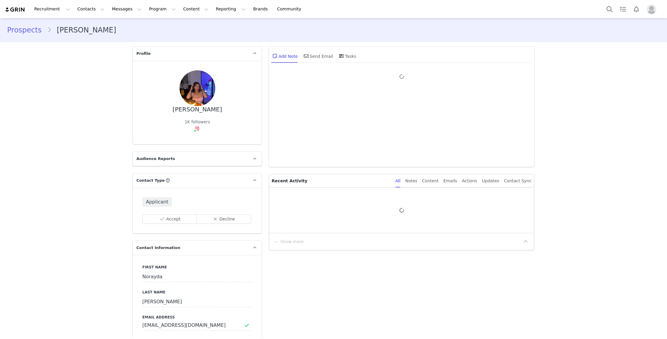
type input "+1 ([GEOGRAPHIC_DATA])"
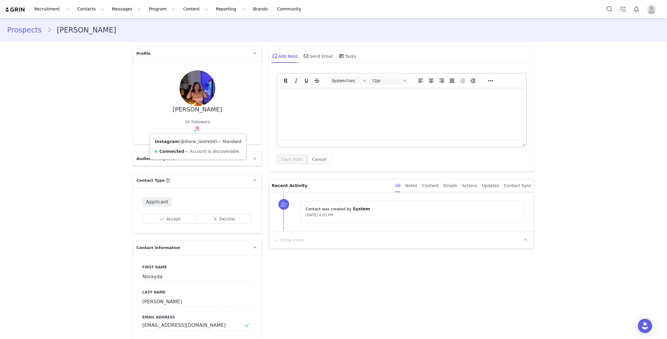
click at [197, 141] on link "@diane_lastre04" at bounding box center [197, 141] width 35 height 5
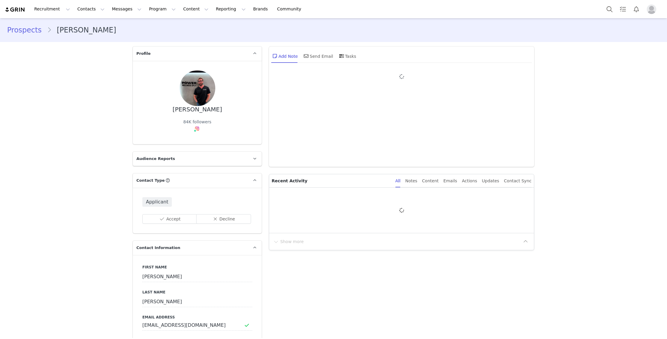
type input "+1 ([GEOGRAPHIC_DATA])"
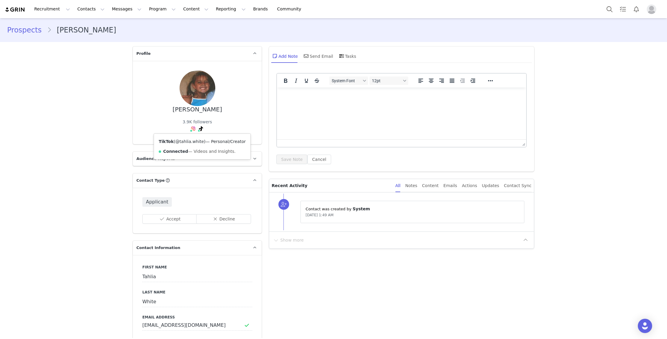
click at [193, 141] on link "@tahlia.white" at bounding box center [189, 141] width 29 height 5
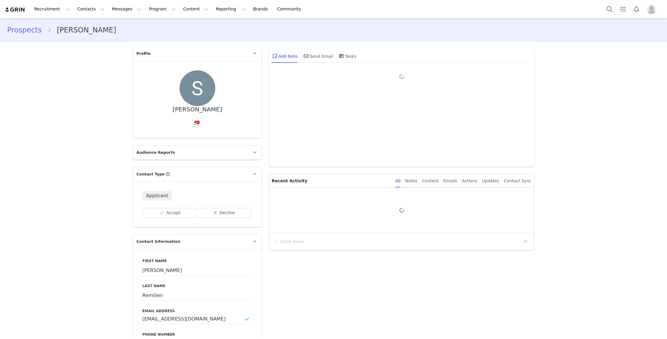
type input "+1 ([GEOGRAPHIC_DATA])"
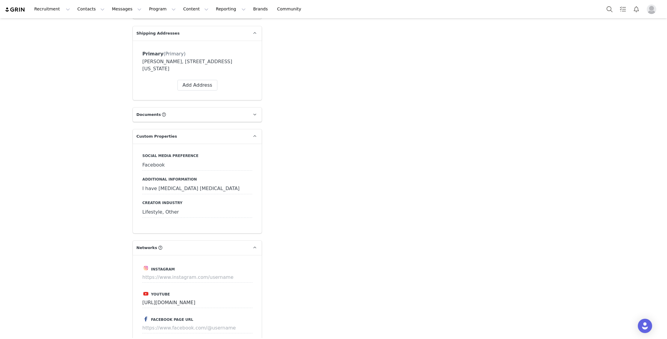
scroll to position [451, 0]
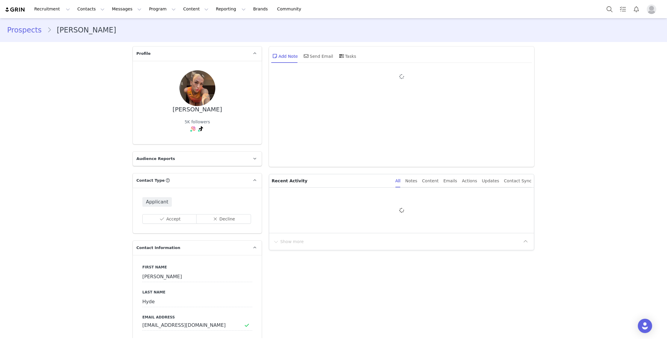
type input "+1 ([GEOGRAPHIC_DATA])"
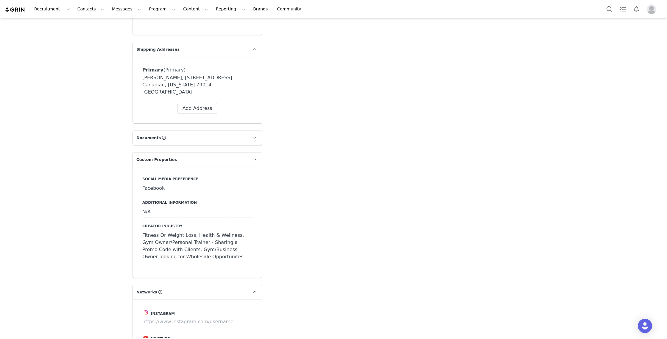
scroll to position [402, 0]
